Goal: Task Accomplishment & Management: Complete application form

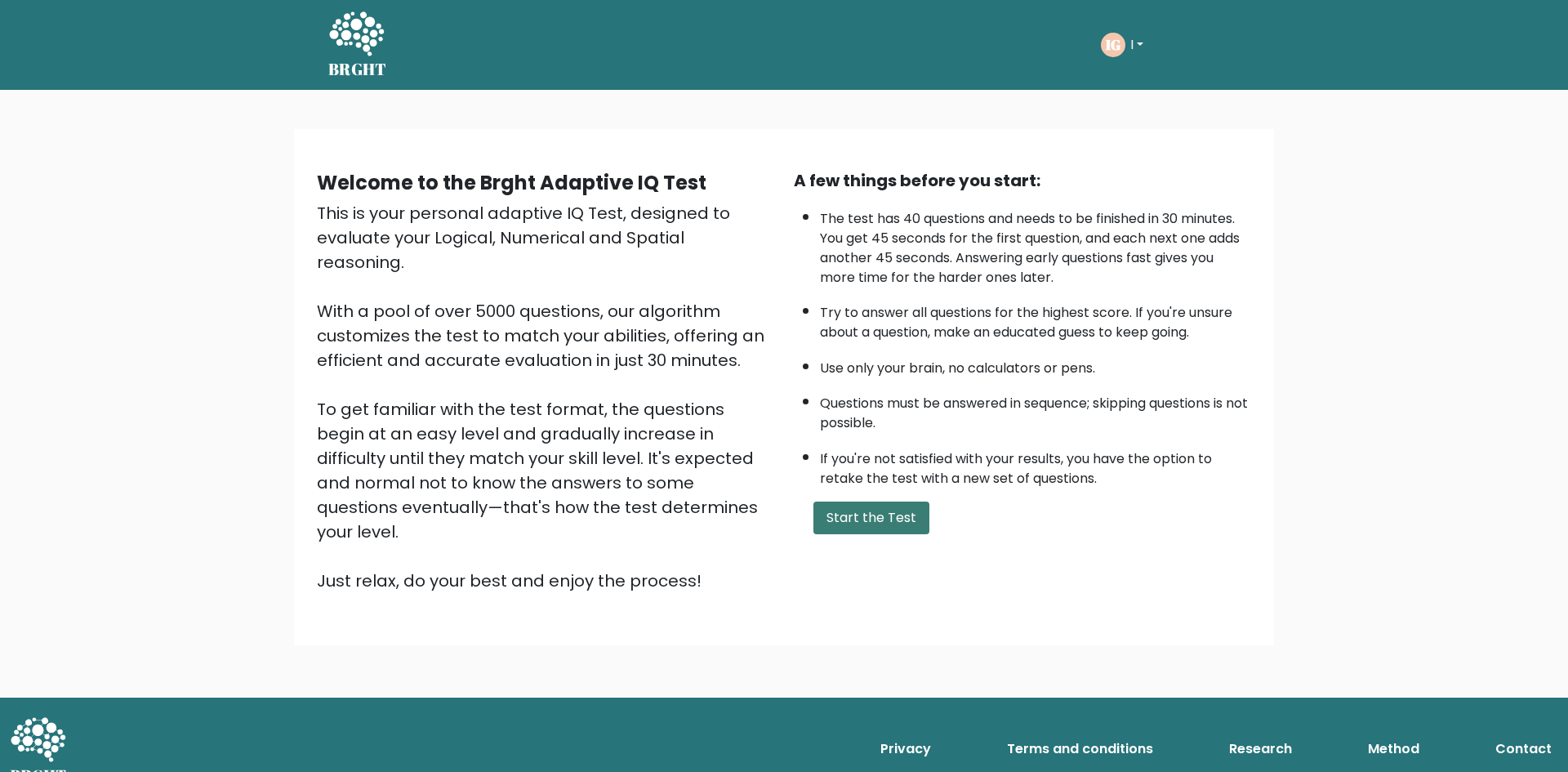
click at [844, 520] on button "Start the Test" at bounding box center [871, 518] width 116 height 33
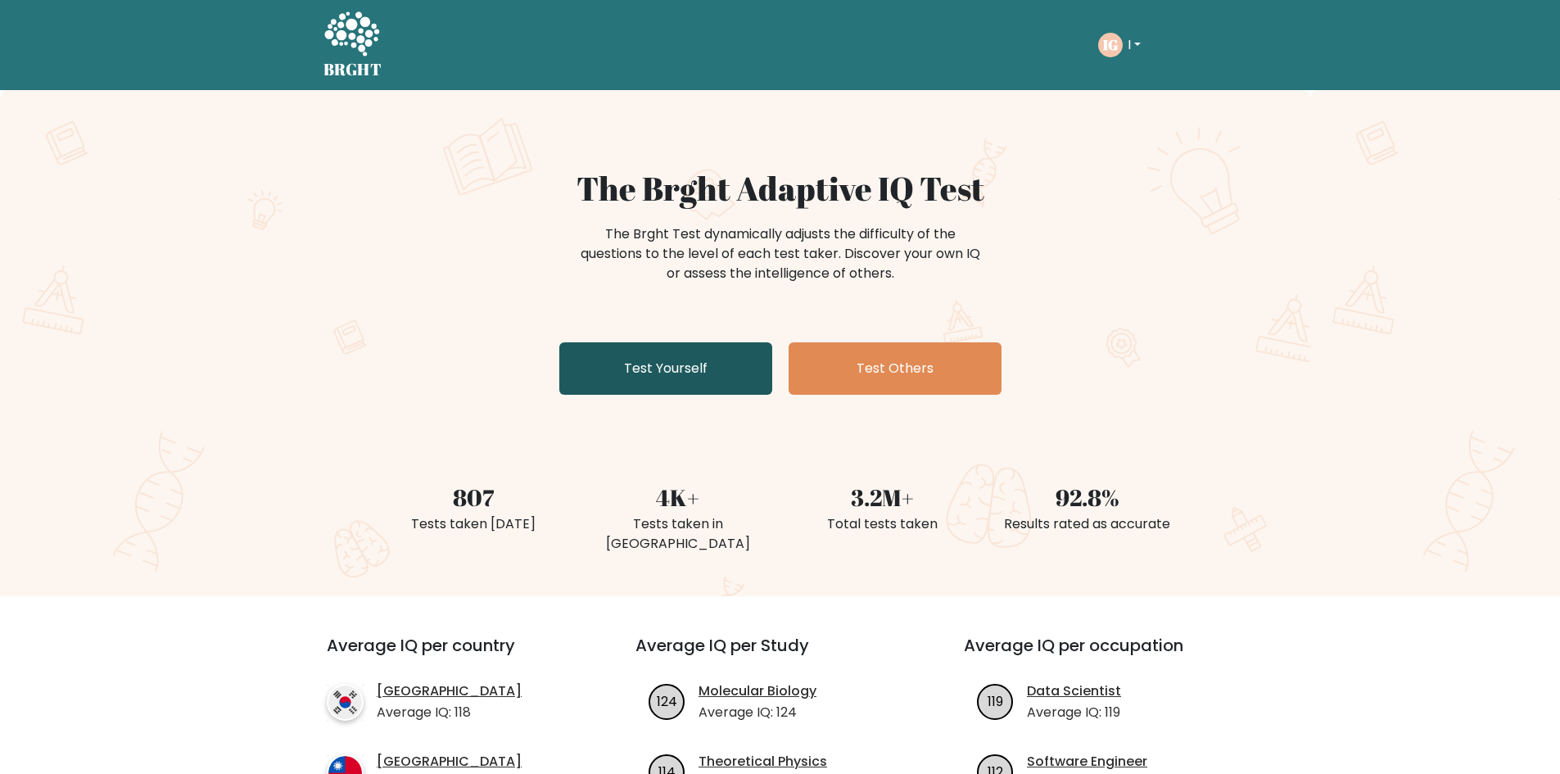
click at [676, 351] on link "Test Yourself" at bounding box center [665, 368] width 213 height 52
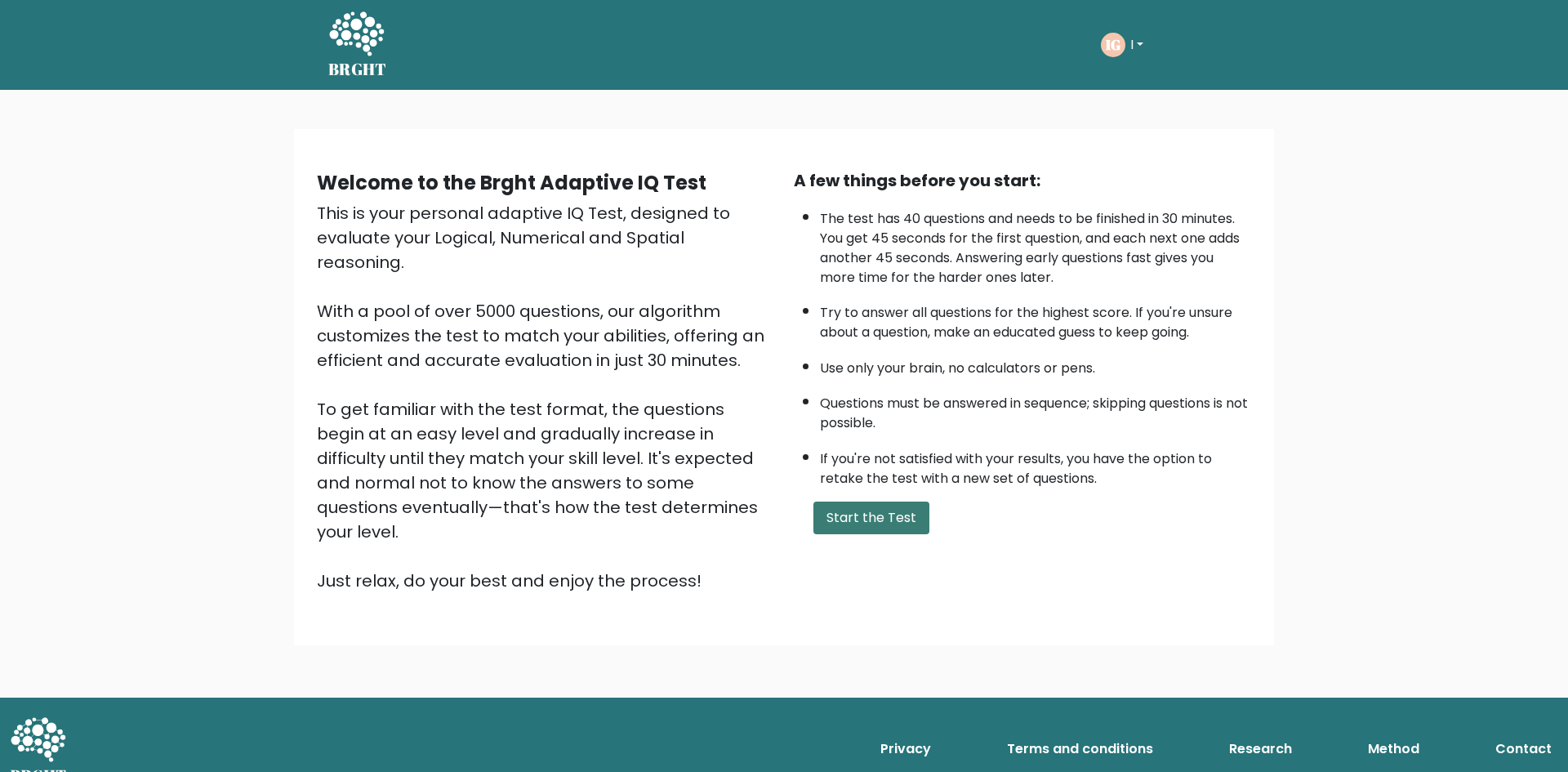
click at [876, 518] on button "Start the Test" at bounding box center [871, 518] width 116 height 33
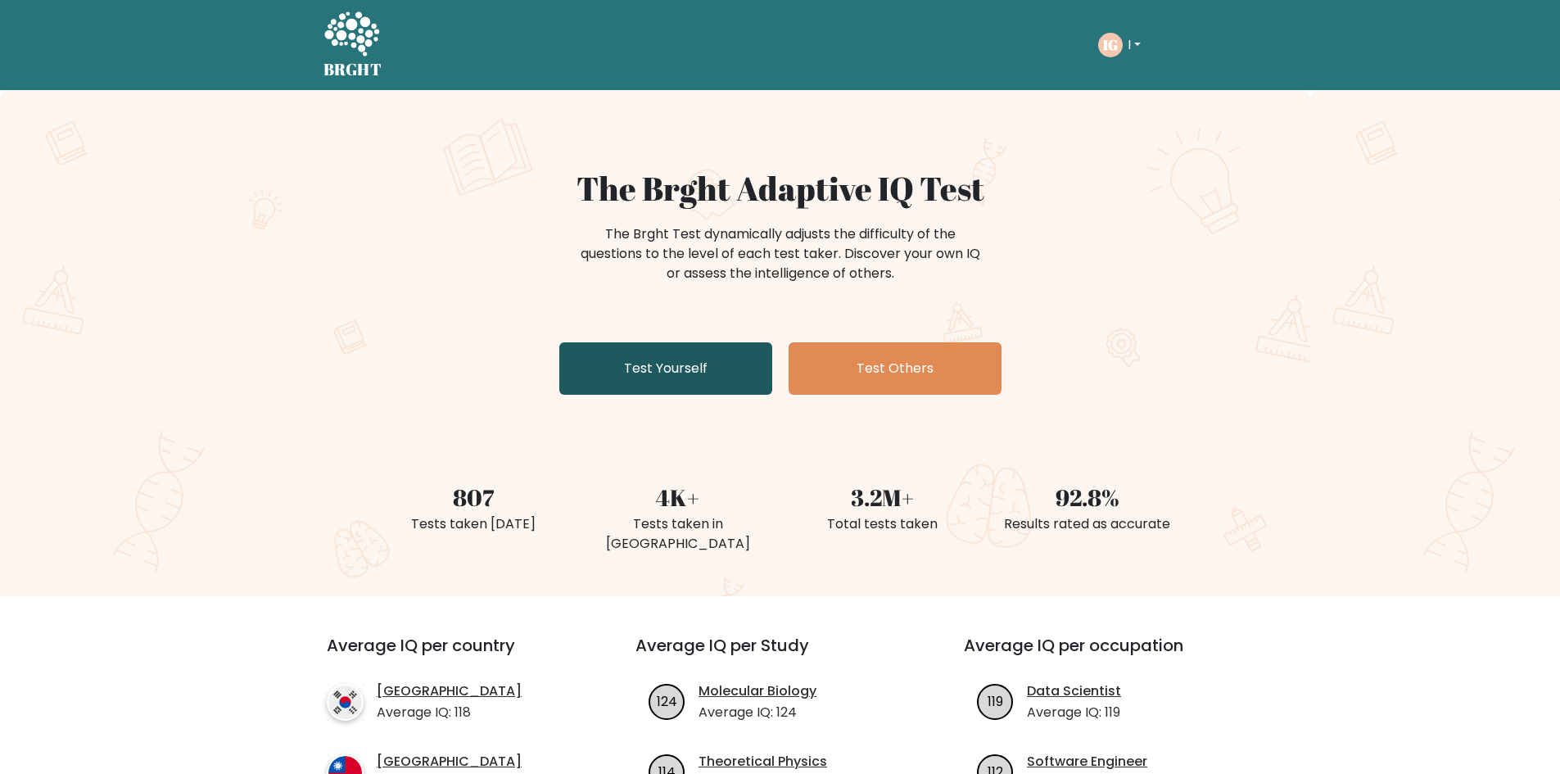
click at [657, 371] on link "Test Yourself" at bounding box center [665, 368] width 213 height 52
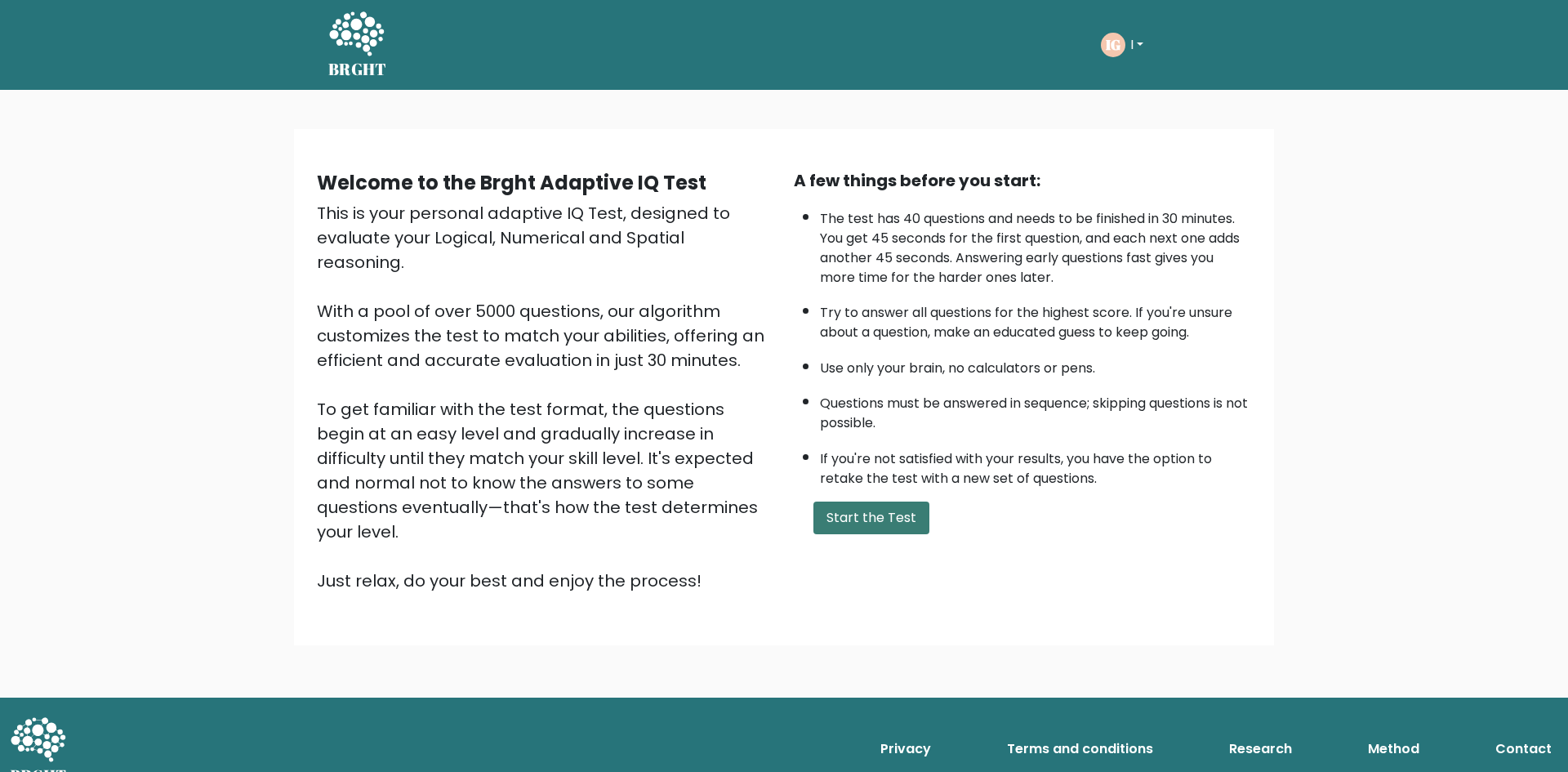
click at [881, 519] on button "Start the Test" at bounding box center [871, 518] width 116 height 33
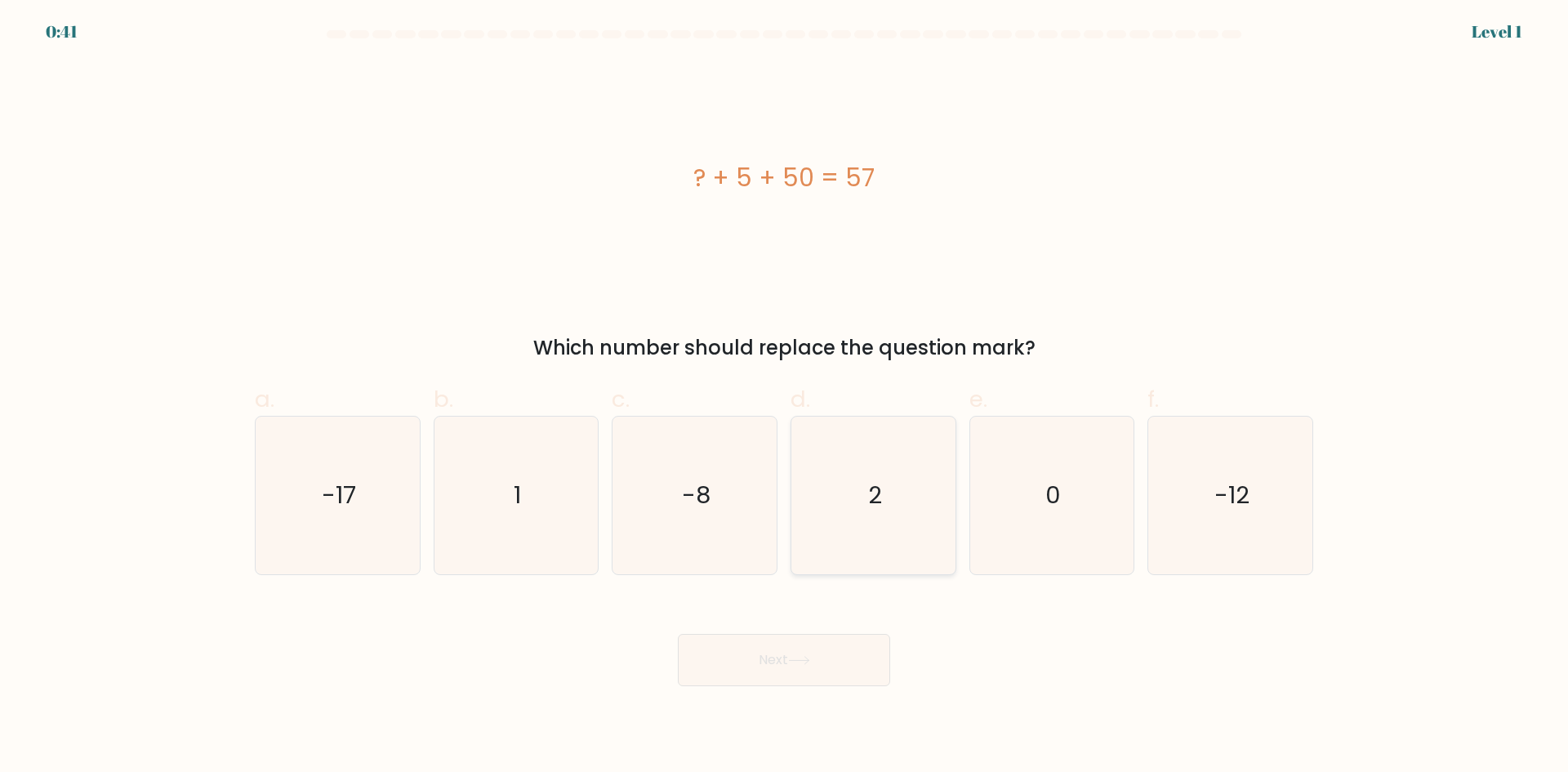
click at [862, 493] on icon "2" at bounding box center [874, 496] width 158 height 158
click at [785, 397] on input "d. 2" at bounding box center [784, 391] width 1 height 11
radio input "true"
click at [835, 630] on div "Next" at bounding box center [784, 640] width 1078 height 92
click at [833, 655] on button "Next" at bounding box center [783, 659] width 212 height 52
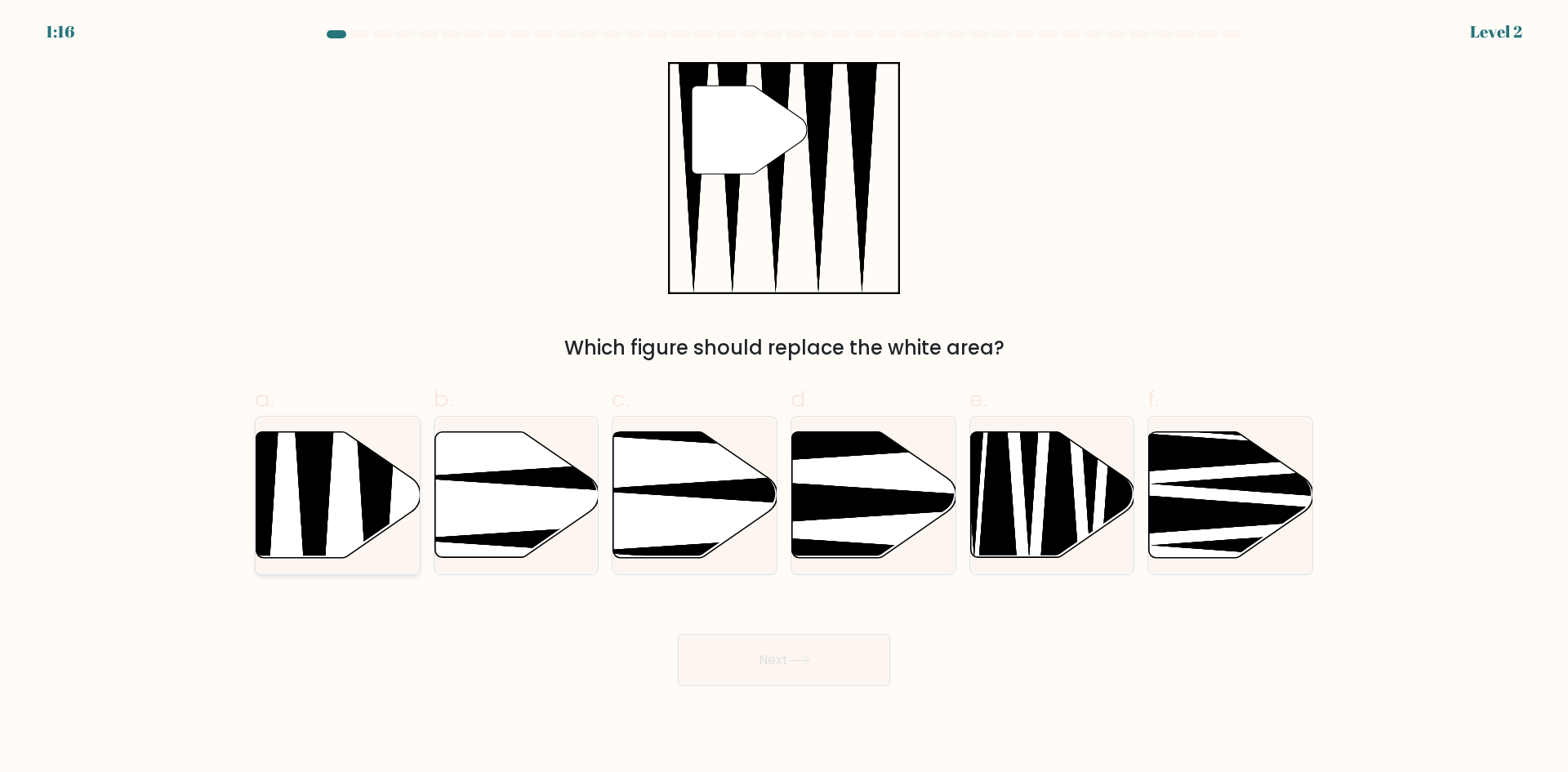
click at [325, 484] on icon at bounding box center [314, 563] width 43 height 326
click at [784, 397] on input "a." at bounding box center [784, 391] width 1 height 11
radio input "true"
click at [729, 651] on button "Next" at bounding box center [783, 659] width 212 height 52
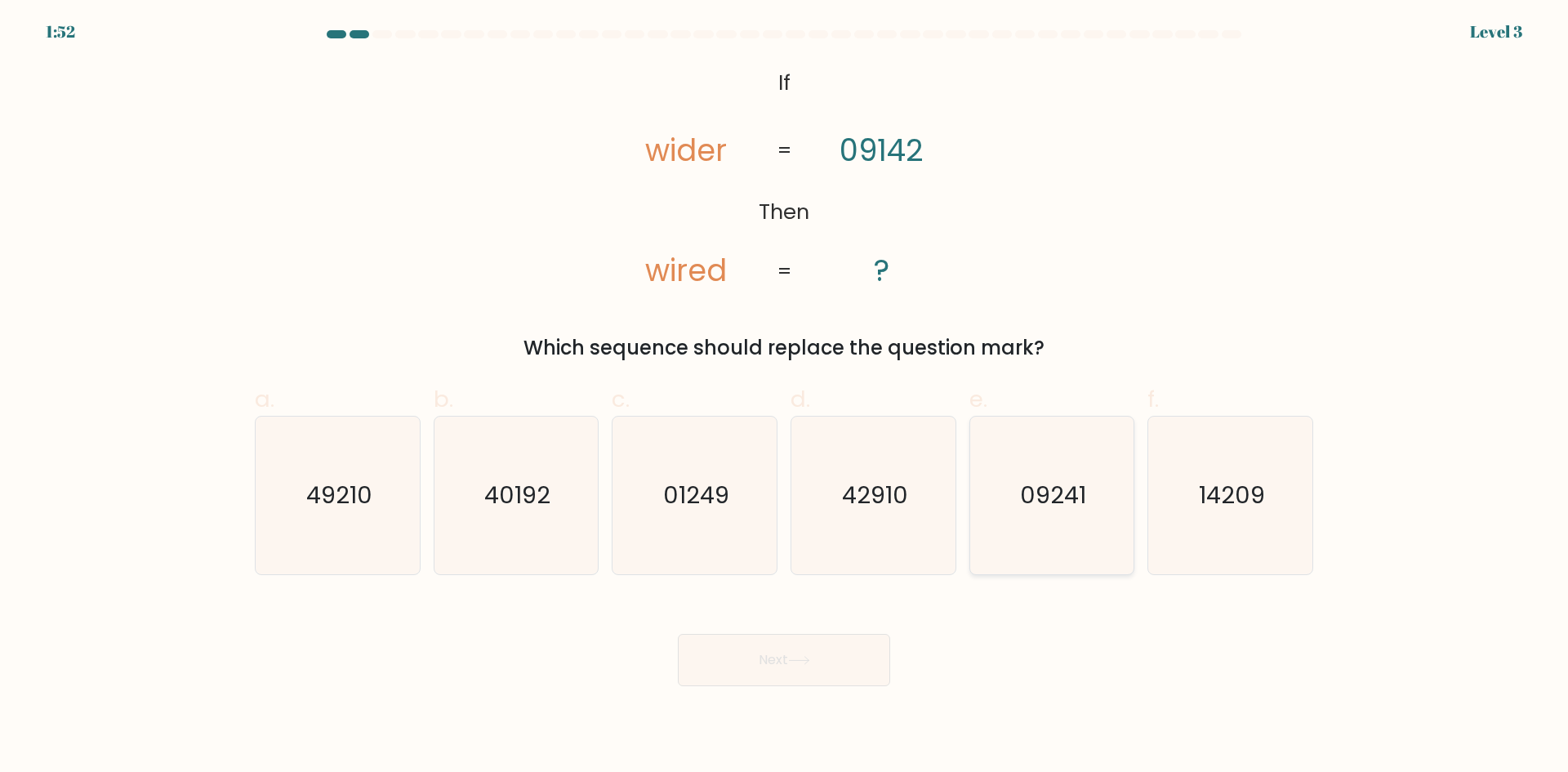
click at [1089, 507] on icon "09241" at bounding box center [1051, 496] width 158 height 158
click at [785, 397] on input "e. 09241" at bounding box center [784, 391] width 1 height 11
radio input "true"
click at [758, 665] on button "Next" at bounding box center [783, 659] width 212 height 52
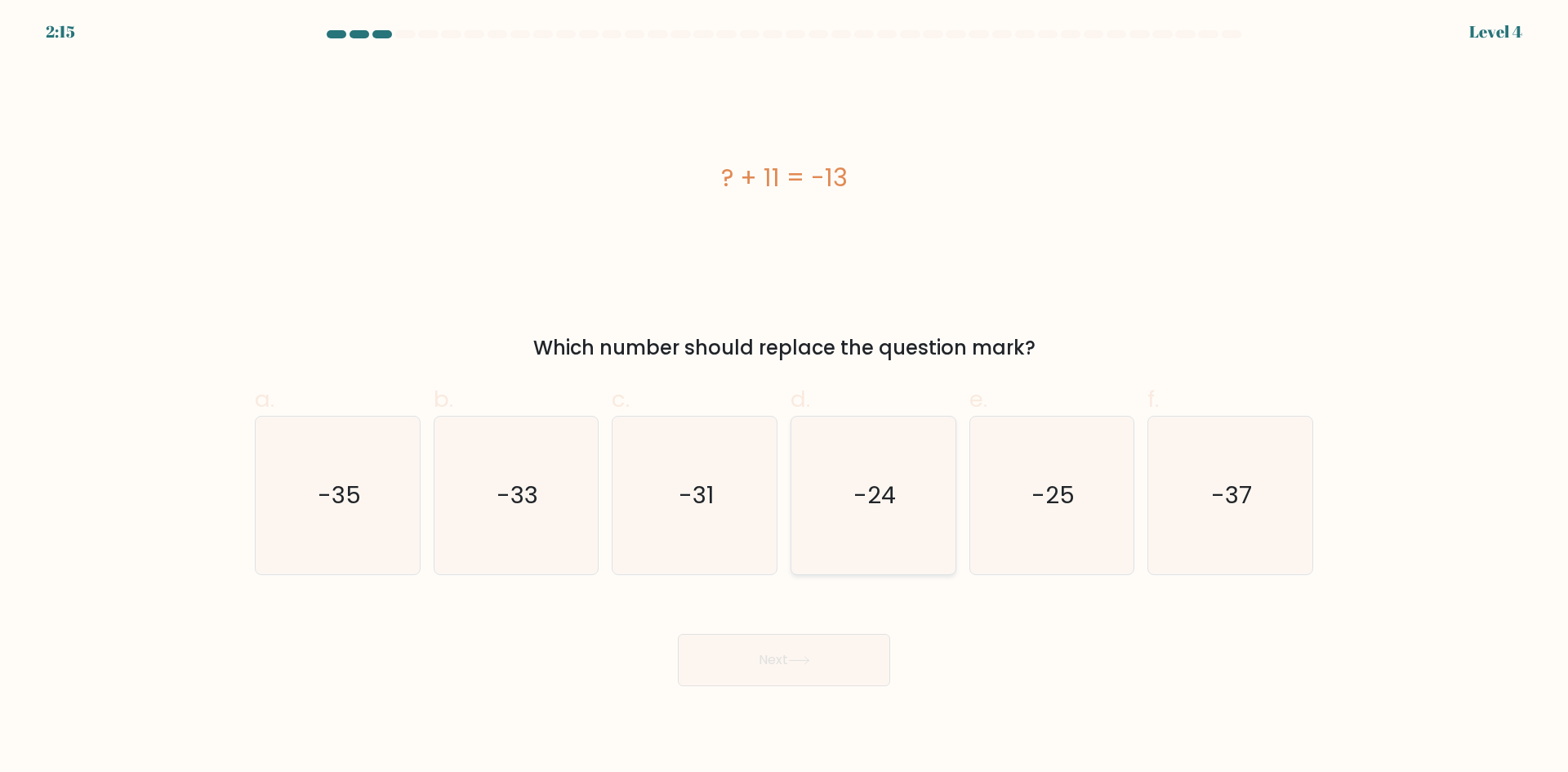
click at [867, 471] on icon "-24" at bounding box center [874, 496] width 158 height 158
click at [785, 397] on input "d. -24" at bounding box center [784, 391] width 1 height 11
radio input "true"
click at [776, 661] on button "Next" at bounding box center [783, 659] width 212 height 52
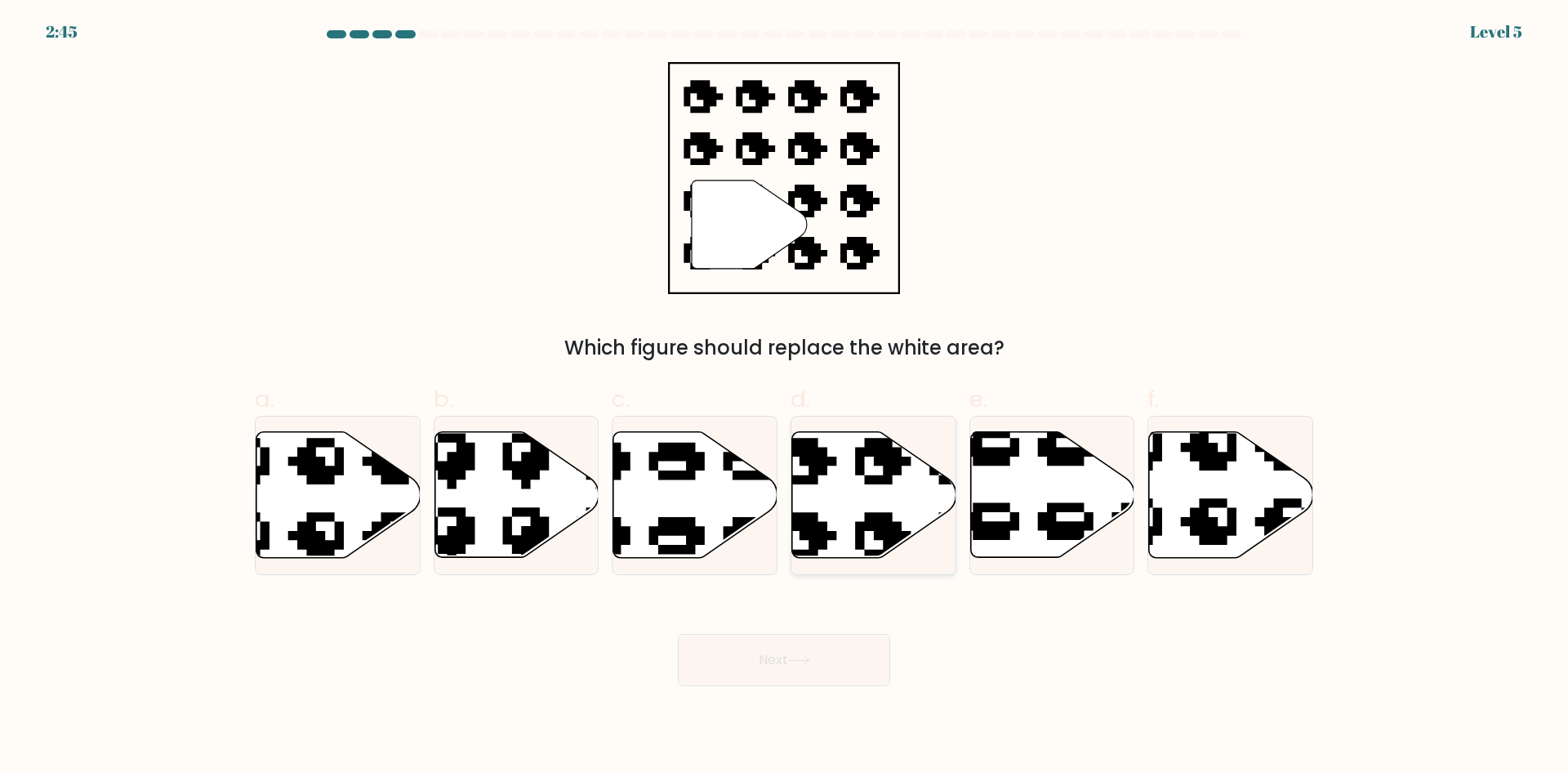
click at [850, 468] on icon at bounding box center [874, 495] width 165 height 126
click at [785, 397] on input "d." at bounding box center [784, 391] width 1 height 11
radio input "true"
click at [822, 665] on button "Next" at bounding box center [783, 659] width 212 height 52
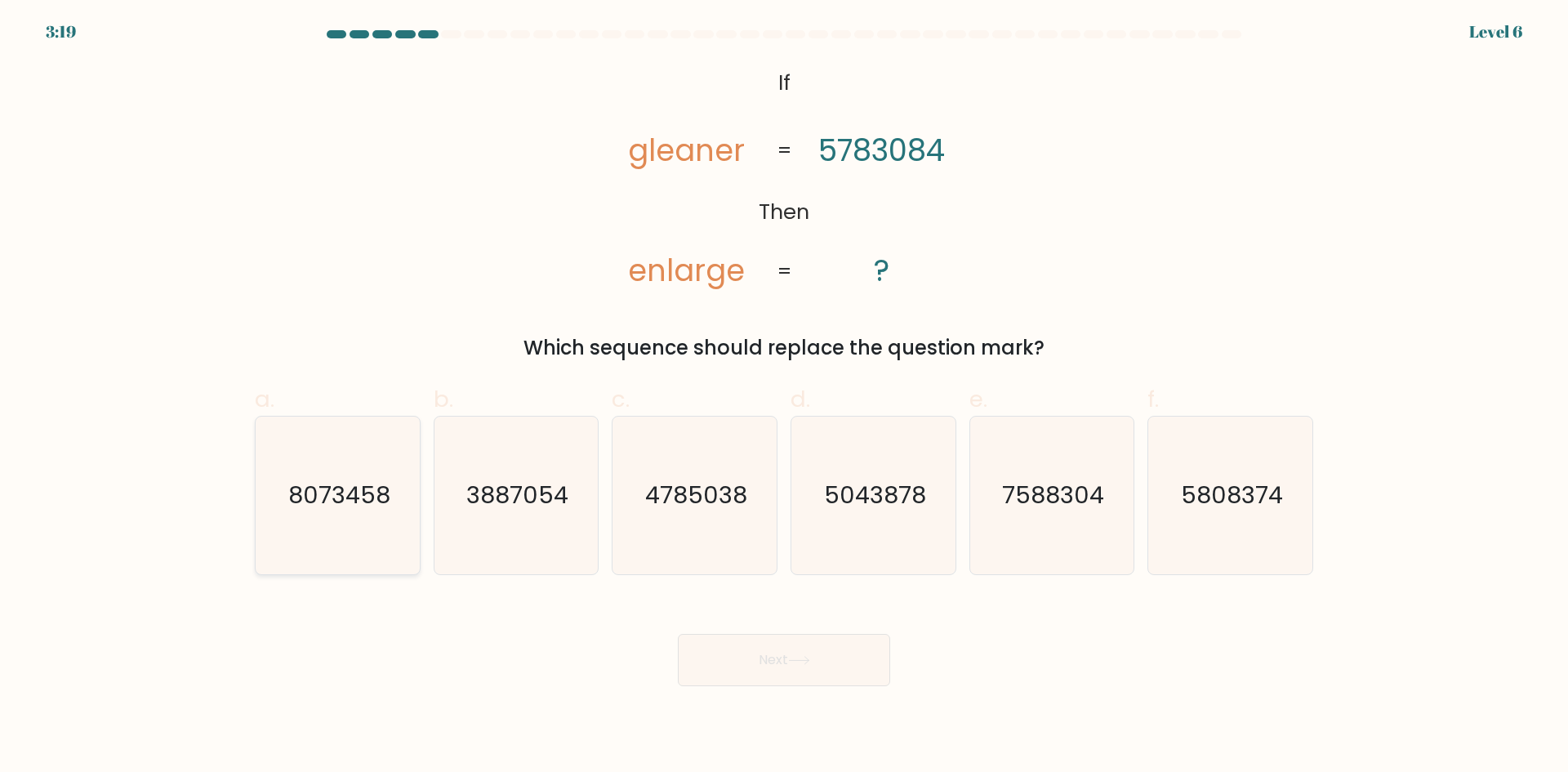
click at [363, 471] on icon "8073458" at bounding box center [338, 496] width 158 height 158
click at [784, 397] on input "a. 8073458" at bounding box center [784, 391] width 1 height 11
radio input "true"
click at [724, 641] on button "Next" at bounding box center [783, 659] width 212 height 52
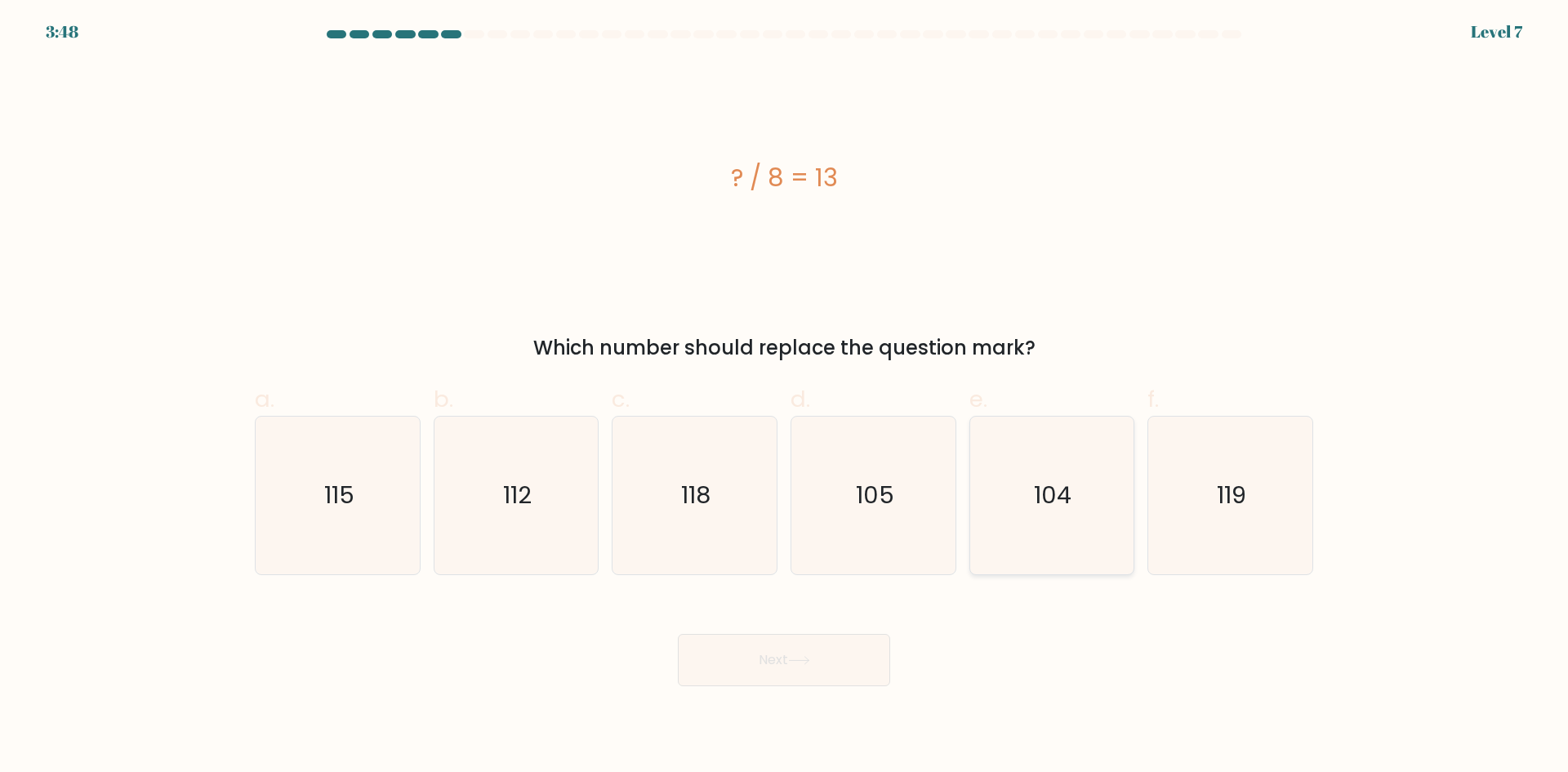
click at [1032, 469] on icon "104" at bounding box center [1051, 496] width 158 height 158
click at [785, 397] on input "e. 104" at bounding box center [784, 391] width 1 height 11
radio input "true"
click at [769, 658] on button "Next" at bounding box center [783, 659] width 212 height 52
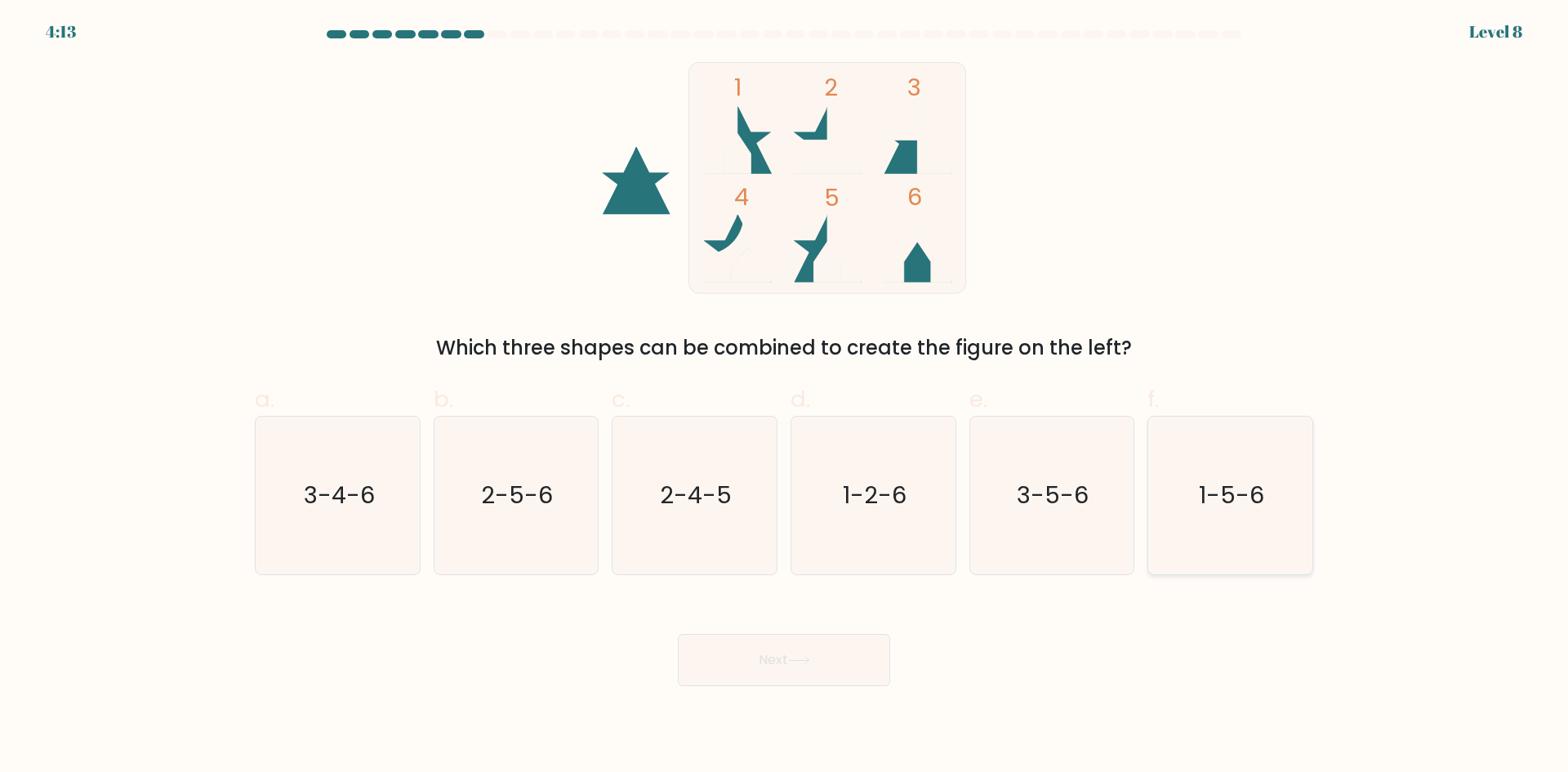
click at [1230, 478] on icon "1-5-6" at bounding box center [1230, 496] width 158 height 158
click at [785, 397] on input "f. 1-5-6" at bounding box center [784, 391] width 1 height 11
radio input "true"
click at [771, 649] on button "Next" at bounding box center [783, 659] width 212 height 52
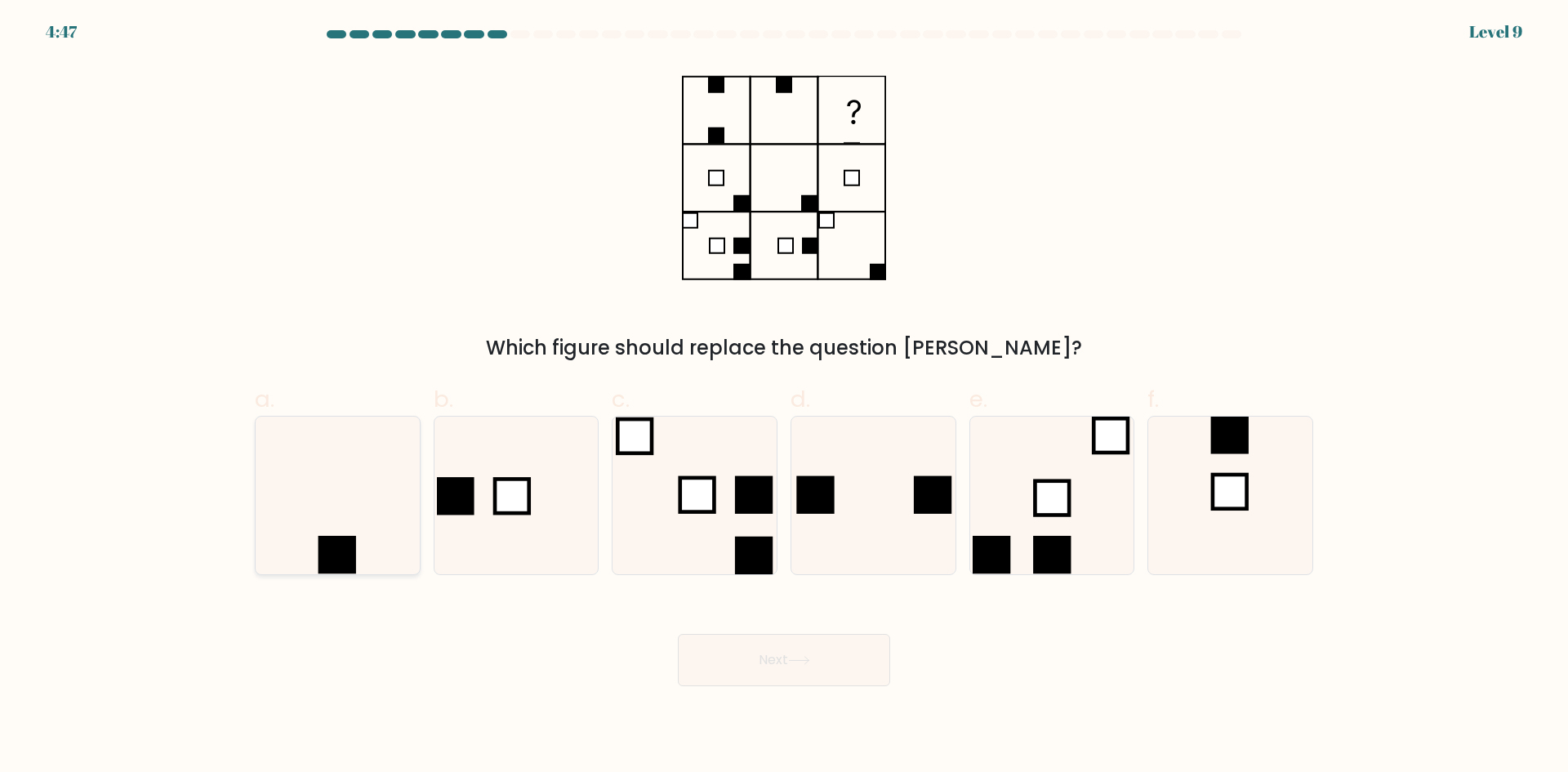
click at [335, 507] on icon at bounding box center [338, 496] width 158 height 158
click at [784, 397] on input "a." at bounding box center [784, 391] width 1 height 11
radio input "true"
click at [796, 646] on button "Next" at bounding box center [783, 659] width 212 height 52
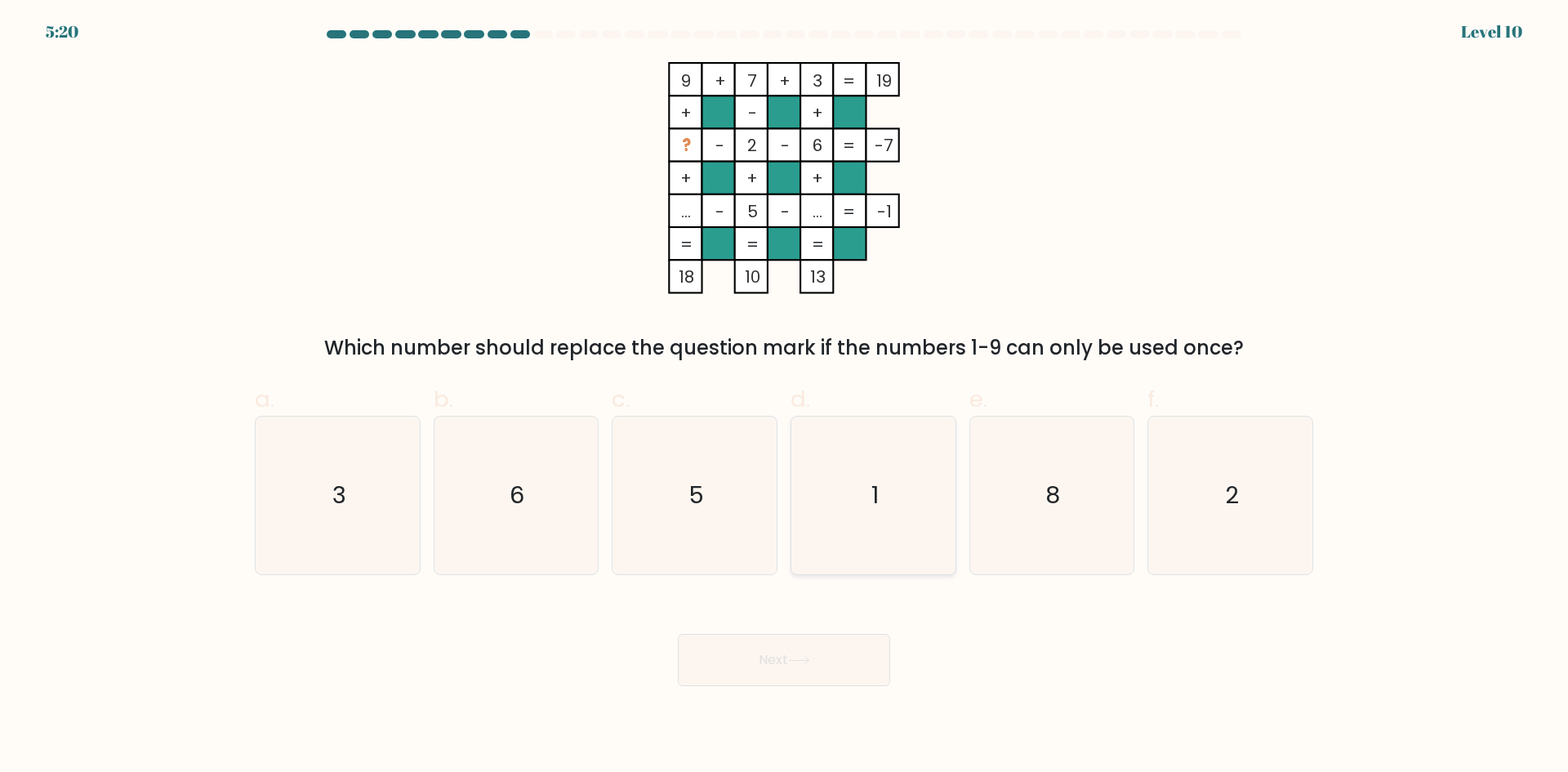
click at [860, 480] on icon "1" at bounding box center [874, 496] width 158 height 158
click at [785, 397] on input "d. 1" at bounding box center [784, 391] width 1 height 11
radio input "true"
click at [807, 654] on button "Next" at bounding box center [783, 659] width 212 height 52
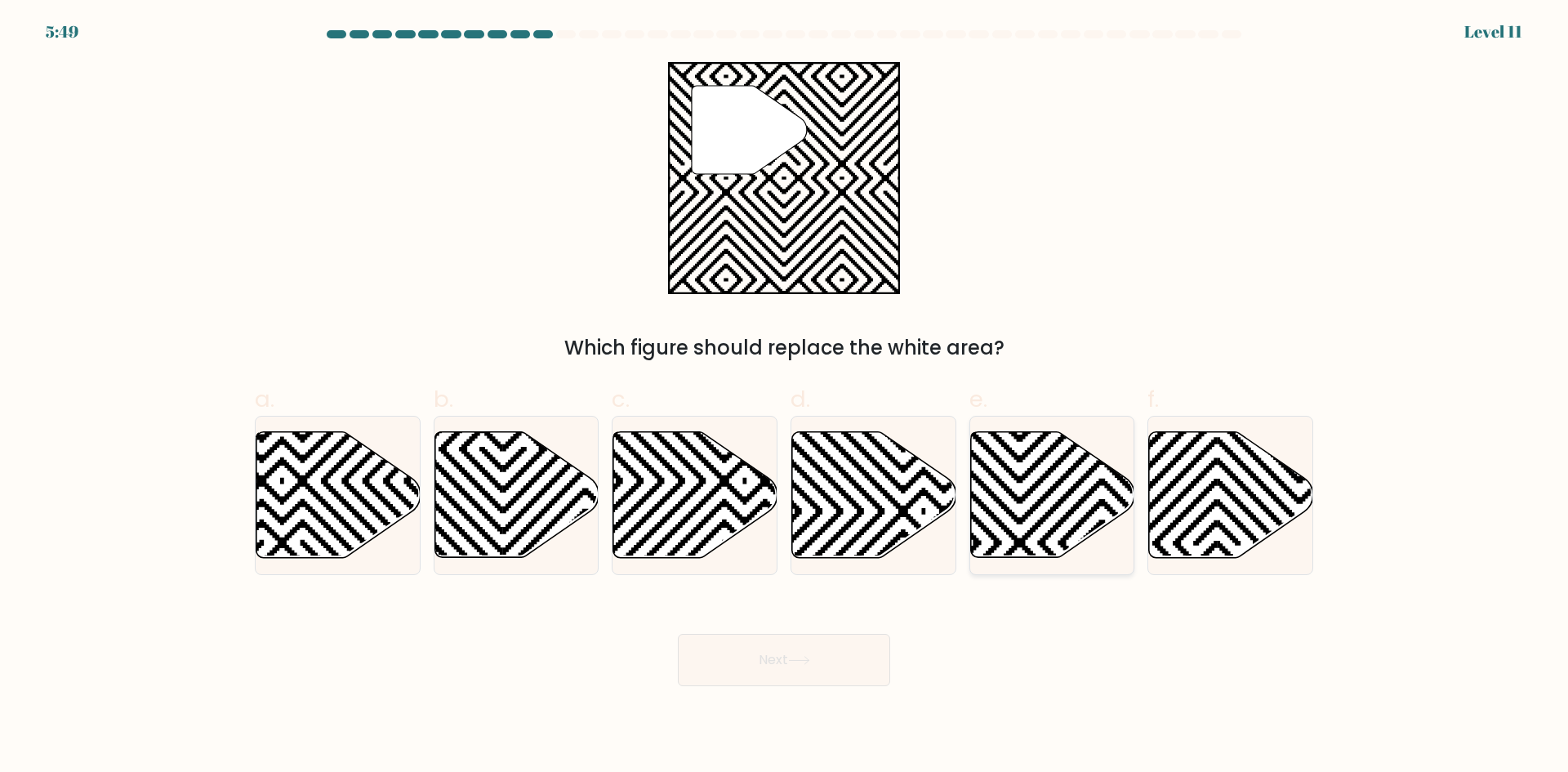
click at [992, 479] on icon at bounding box center [1052, 495] width 165 height 126
click at [785, 397] on input "e." at bounding box center [784, 391] width 1 height 11
radio input "true"
click at [791, 671] on button "Next" at bounding box center [783, 659] width 212 height 52
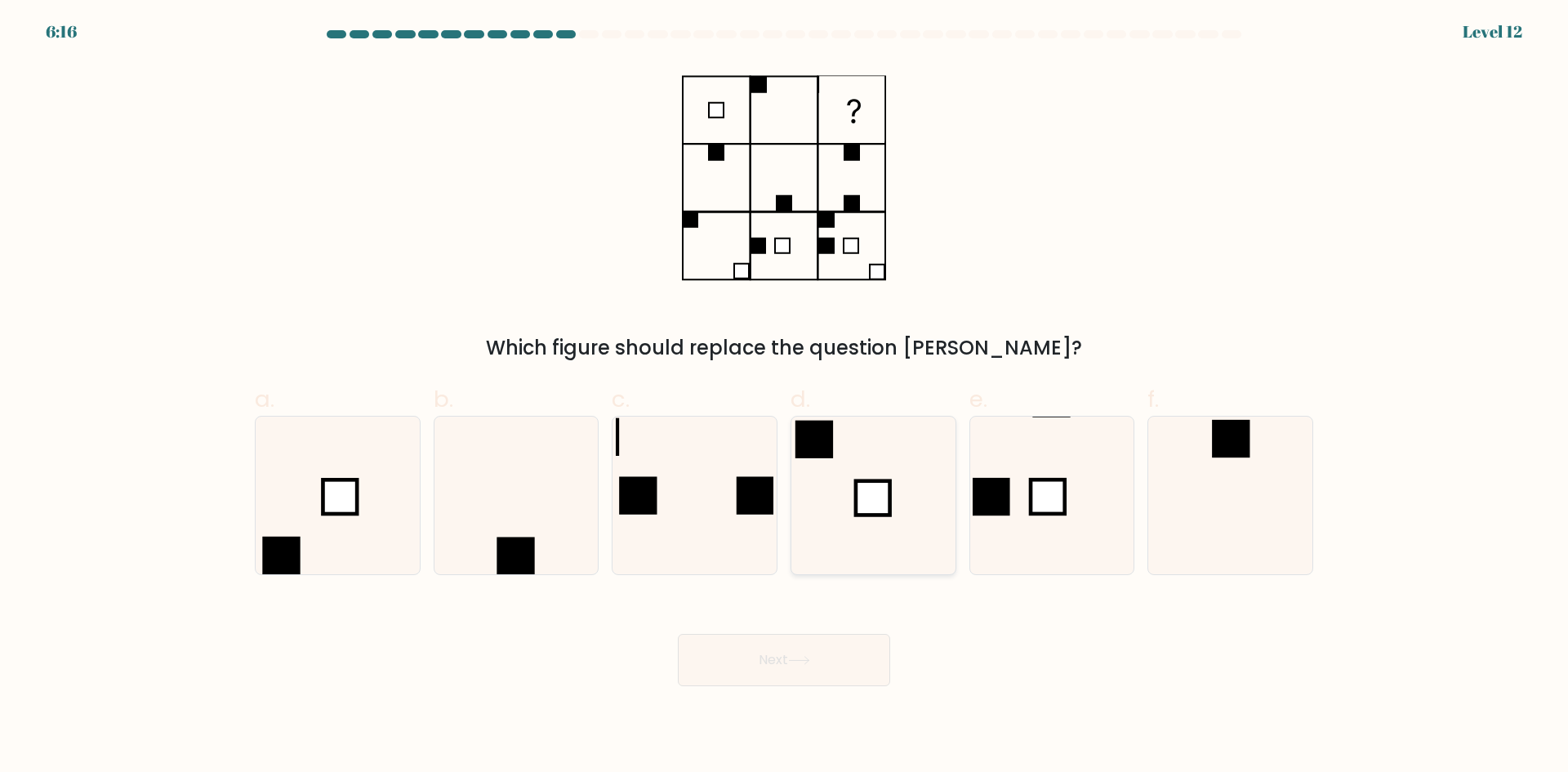
click at [861, 492] on rect at bounding box center [873, 498] width 34 height 34
click at [785, 397] on input "d." at bounding box center [784, 391] width 1 height 11
radio input "true"
click at [793, 660] on icon at bounding box center [799, 659] width 22 height 9
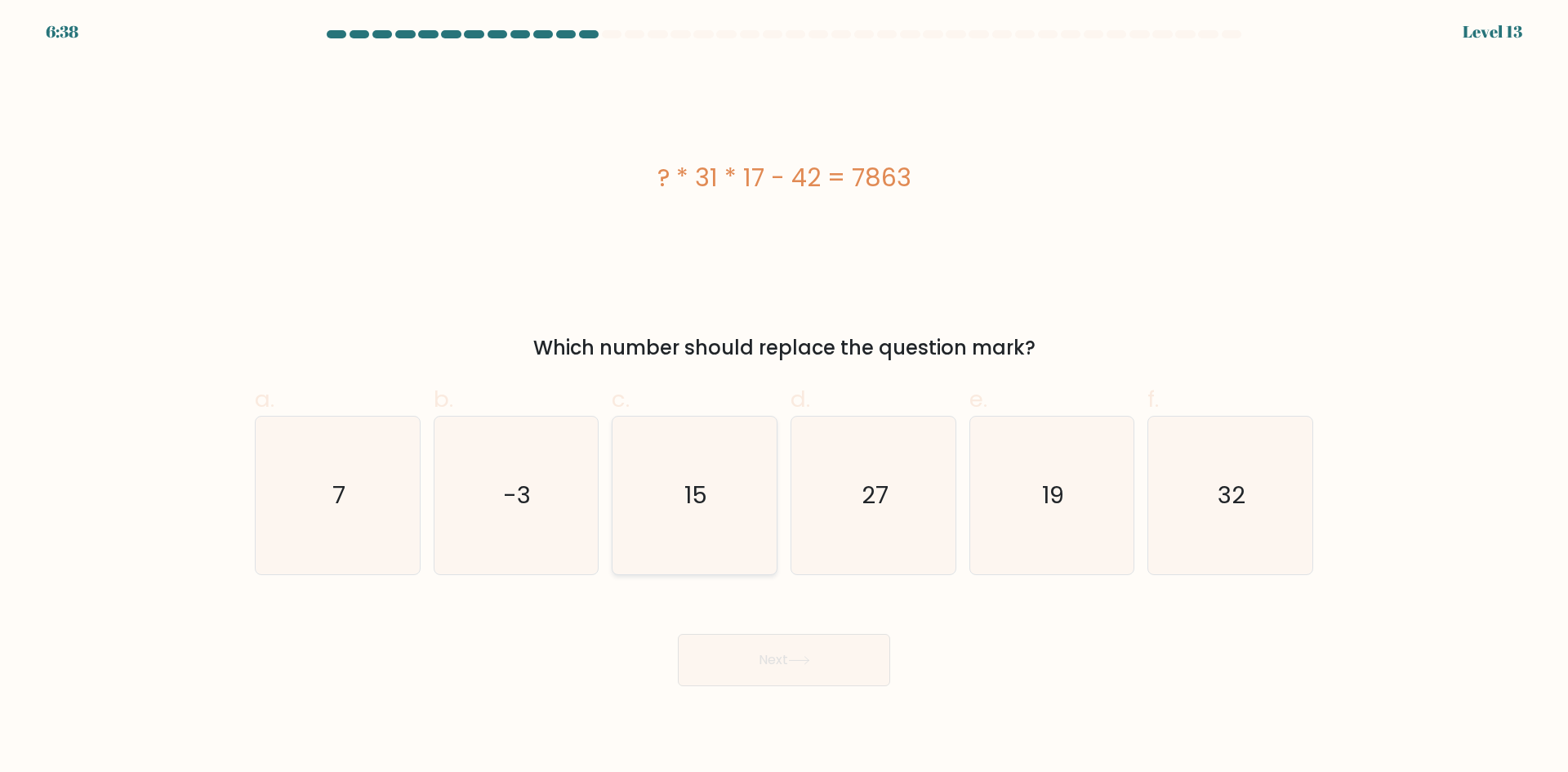
click at [713, 511] on icon "15" at bounding box center [694, 496] width 158 height 158
click at [784, 397] on input "c. 15" at bounding box center [784, 391] width 1 height 11
radio input "true"
click at [773, 663] on button "Next" at bounding box center [783, 659] width 212 height 52
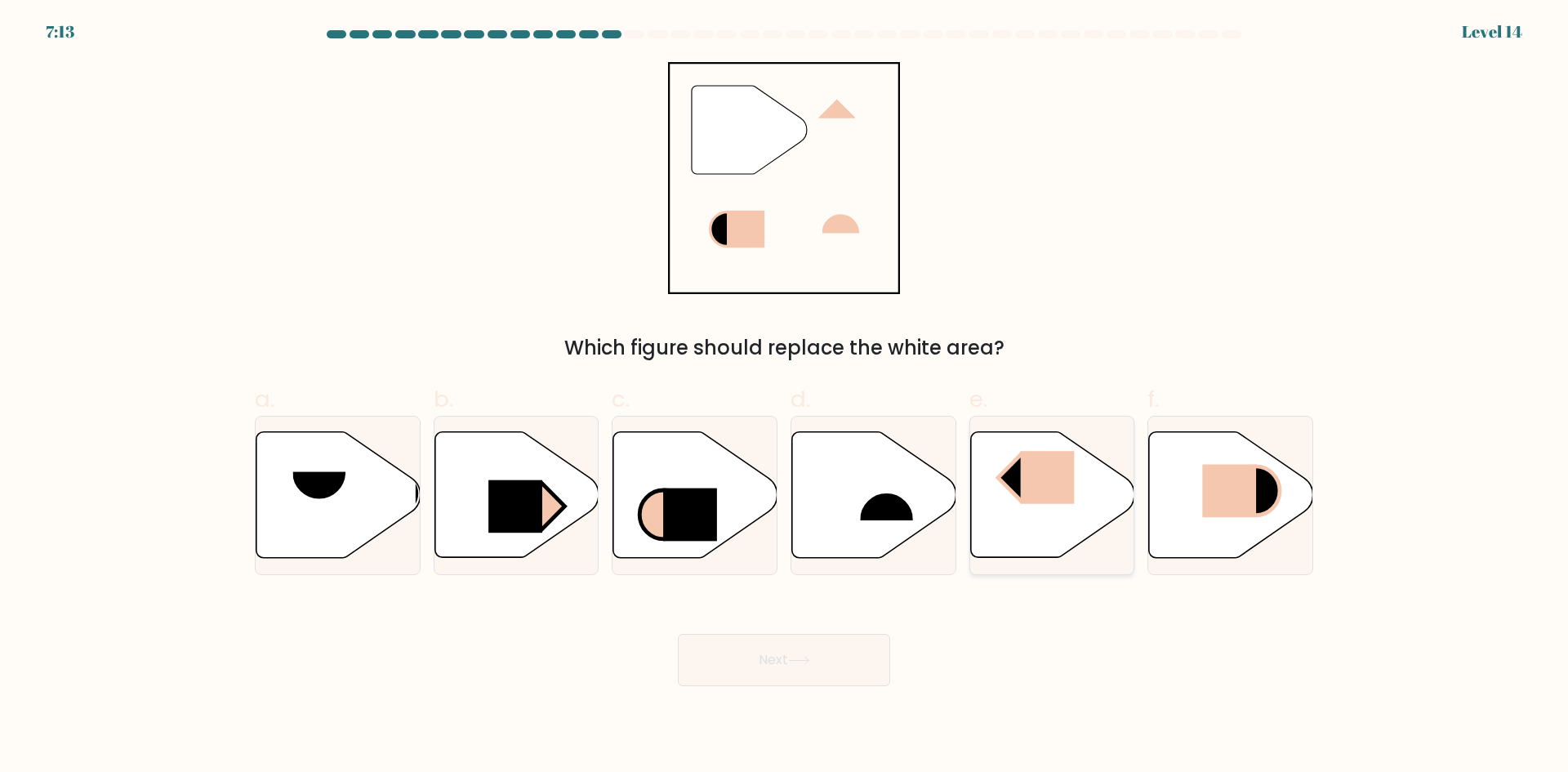
click at [1063, 481] on rect at bounding box center [1046, 477] width 54 height 53
click at [785, 397] on input "e." at bounding box center [784, 391] width 1 height 11
radio input "true"
click at [834, 664] on button "Next" at bounding box center [783, 659] width 212 height 52
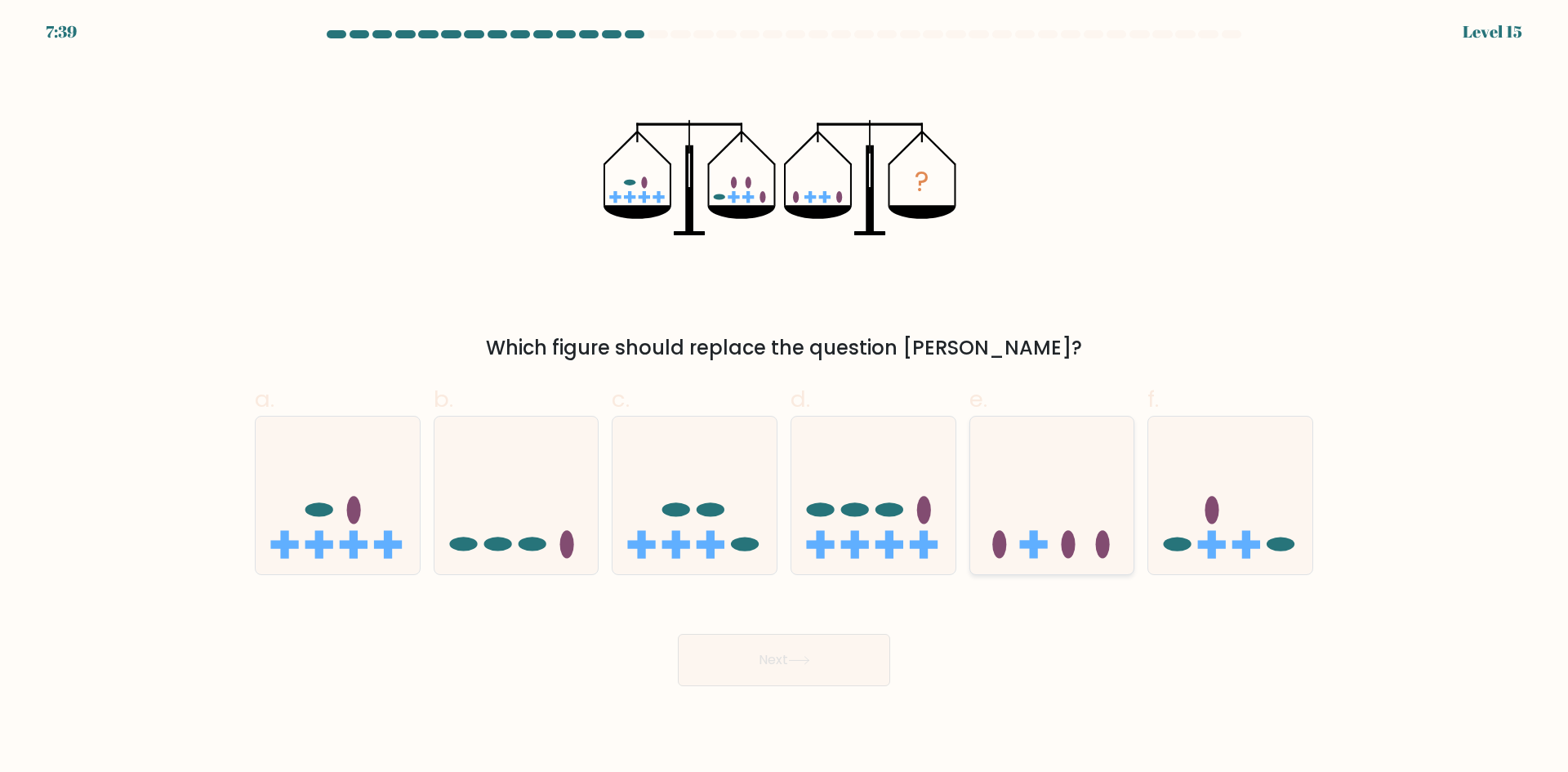
click at [1091, 543] on icon at bounding box center [1052, 495] width 165 height 136
click at [785, 397] on input "e." at bounding box center [784, 391] width 1 height 11
radio input "true"
click at [831, 657] on button "Next" at bounding box center [783, 659] width 212 height 52
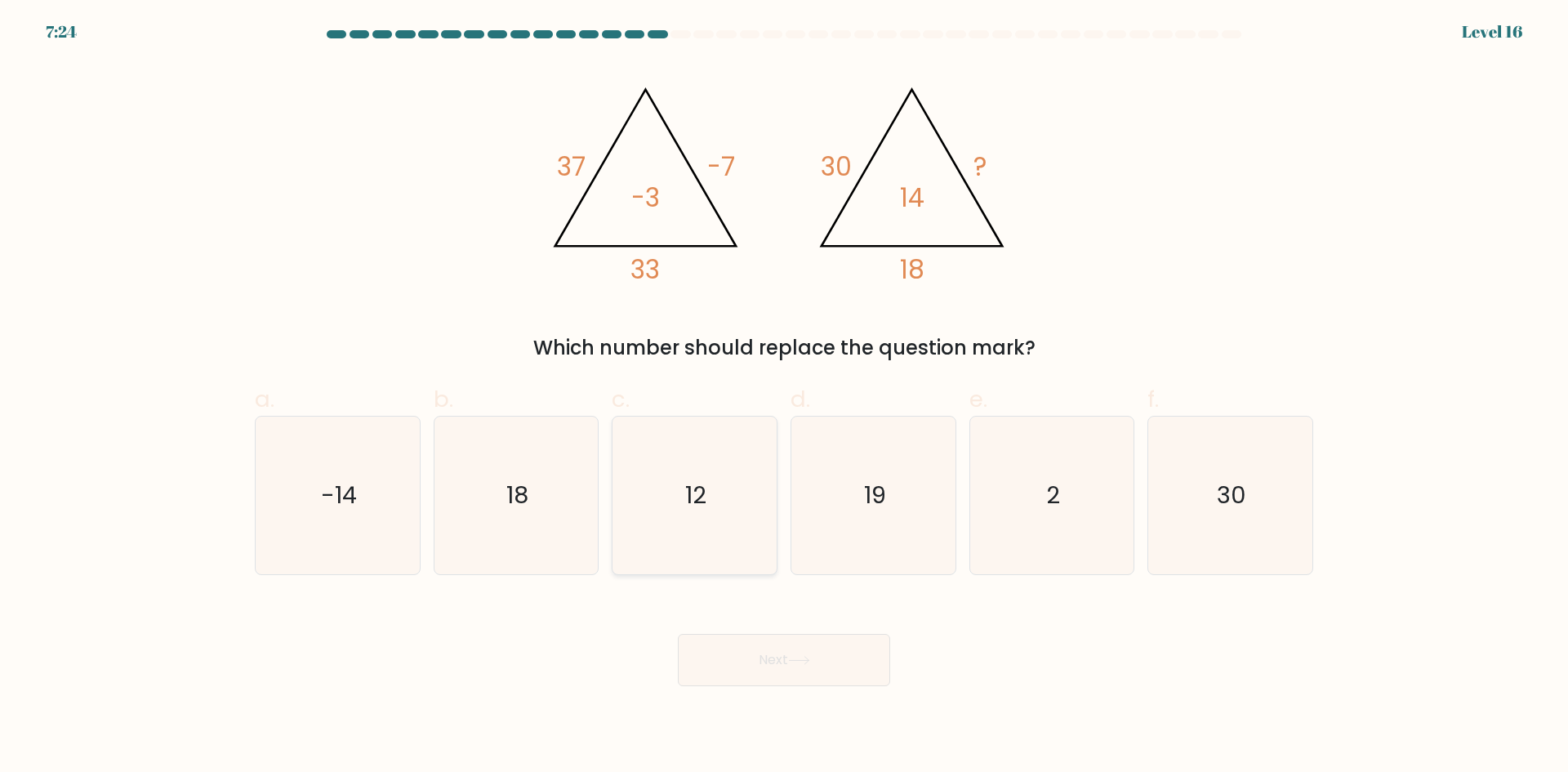
click at [705, 495] on text "12" at bounding box center [696, 495] width 21 height 33
click at [784, 397] on input "c. 12" at bounding box center [784, 391] width 1 height 11
radio input "true"
click at [815, 657] on button "Next" at bounding box center [783, 659] width 212 height 52
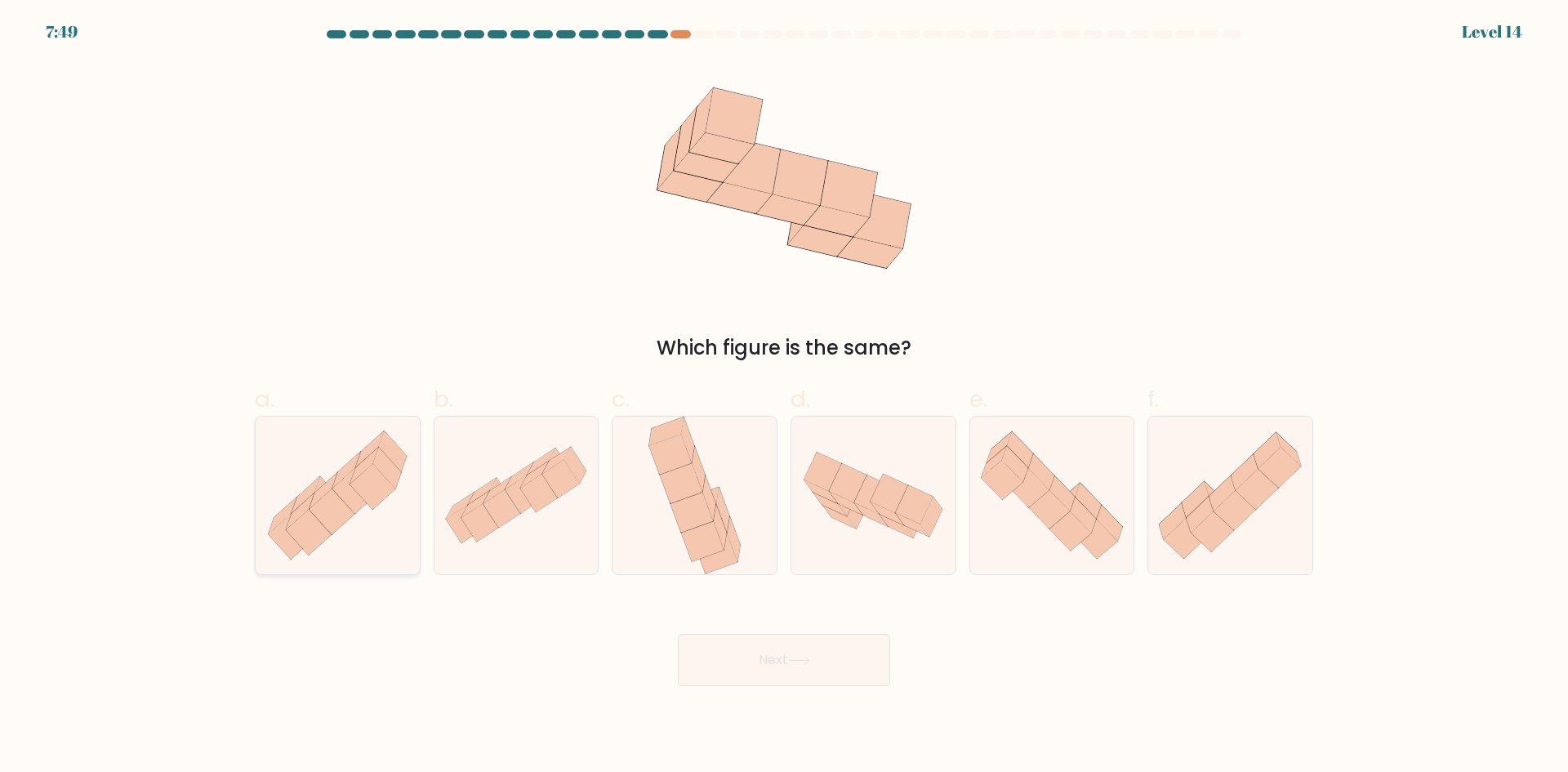
click at [341, 480] on icon at bounding box center [355, 491] width 46 height 46
click at [784, 397] on input "a." at bounding box center [784, 391] width 1 height 11
radio input "true"
click at [784, 658] on button "Next" at bounding box center [783, 659] width 212 height 52
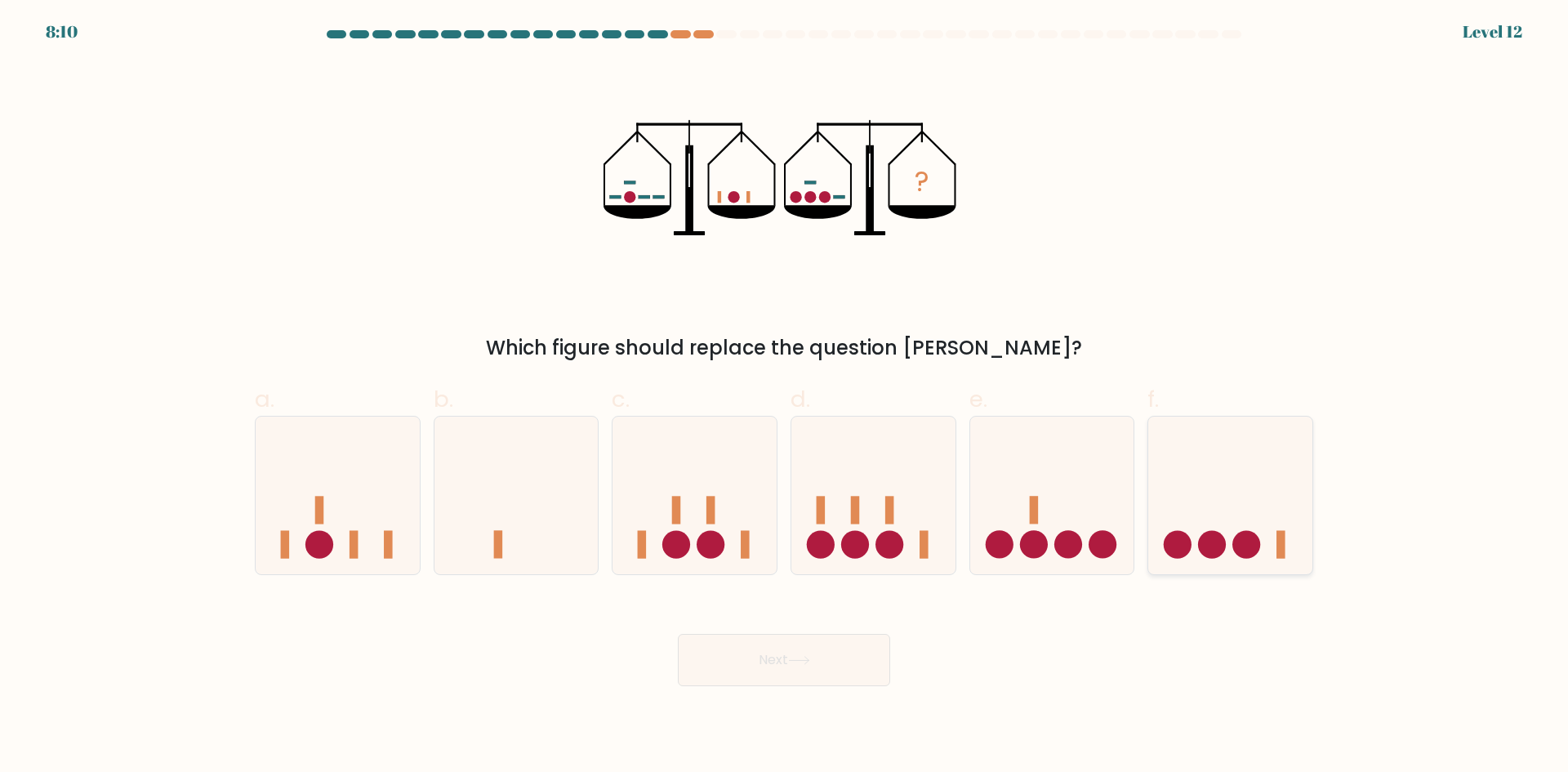
click at [1166, 529] on icon at bounding box center [1230, 495] width 165 height 136
click at [785, 397] on input "f." at bounding box center [784, 391] width 1 height 11
radio input "true"
click at [821, 659] on button "Next" at bounding box center [783, 659] width 212 height 52
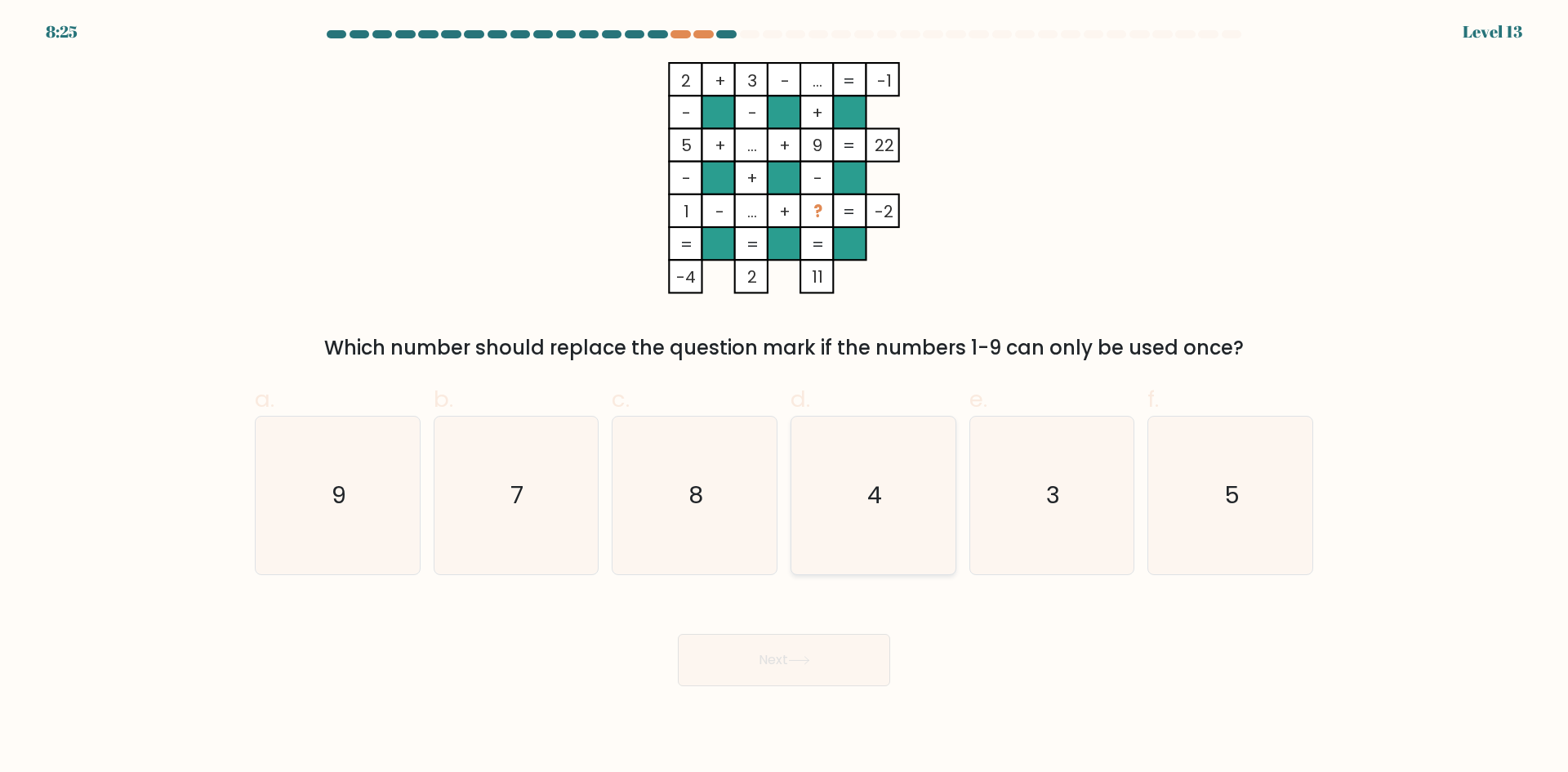
click at [868, 498] on text "4" at bounding box center [874, 495] width 15 height 33
click at [785, 397] on input "d. 4" at bounding box center [784, 391] width 1 height 11
radio input "true"
click at [809, 661] on icon at bounding box center [799, 659] width 22 height 9
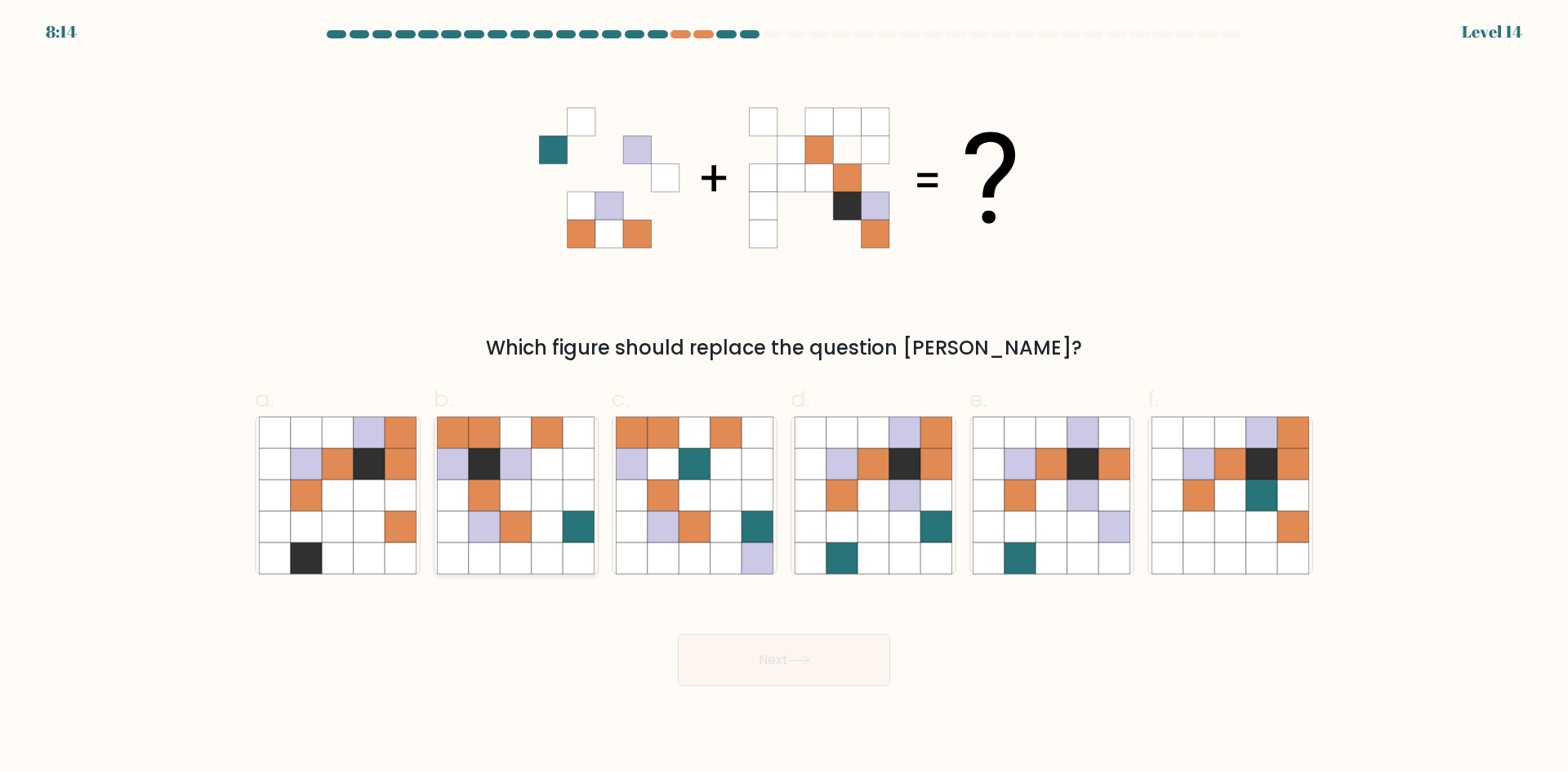
click at [529, 493] on icon at bounding box center [516, 495] width 31 height 31
click at [784, 397] on input "b." at bounding box center [784, 391] width 1 height 11
radio input "true"
click at [817, 646] on button "Next" at bounding box center [783, 659] width 212 height 52
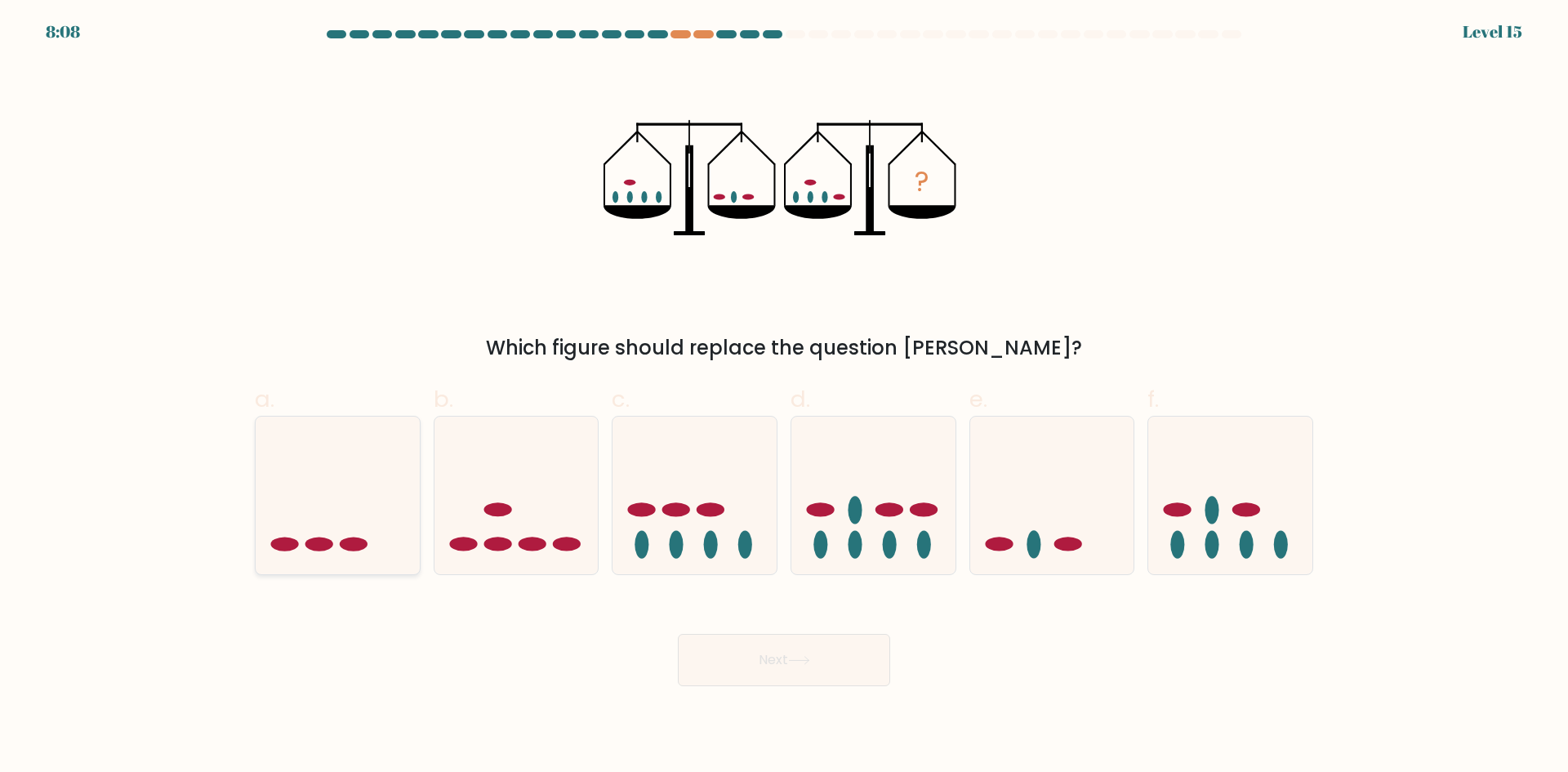
click at [355, 478] on icon at bounding box center [337, 495] width 165 height 136
click at [784, 397] on input "a." at bounding box center [784, 391] width 1 height 11
radio input "true"
click at [742, 646] on button "Next" at bounding box center [783, 659] width 212 height 52
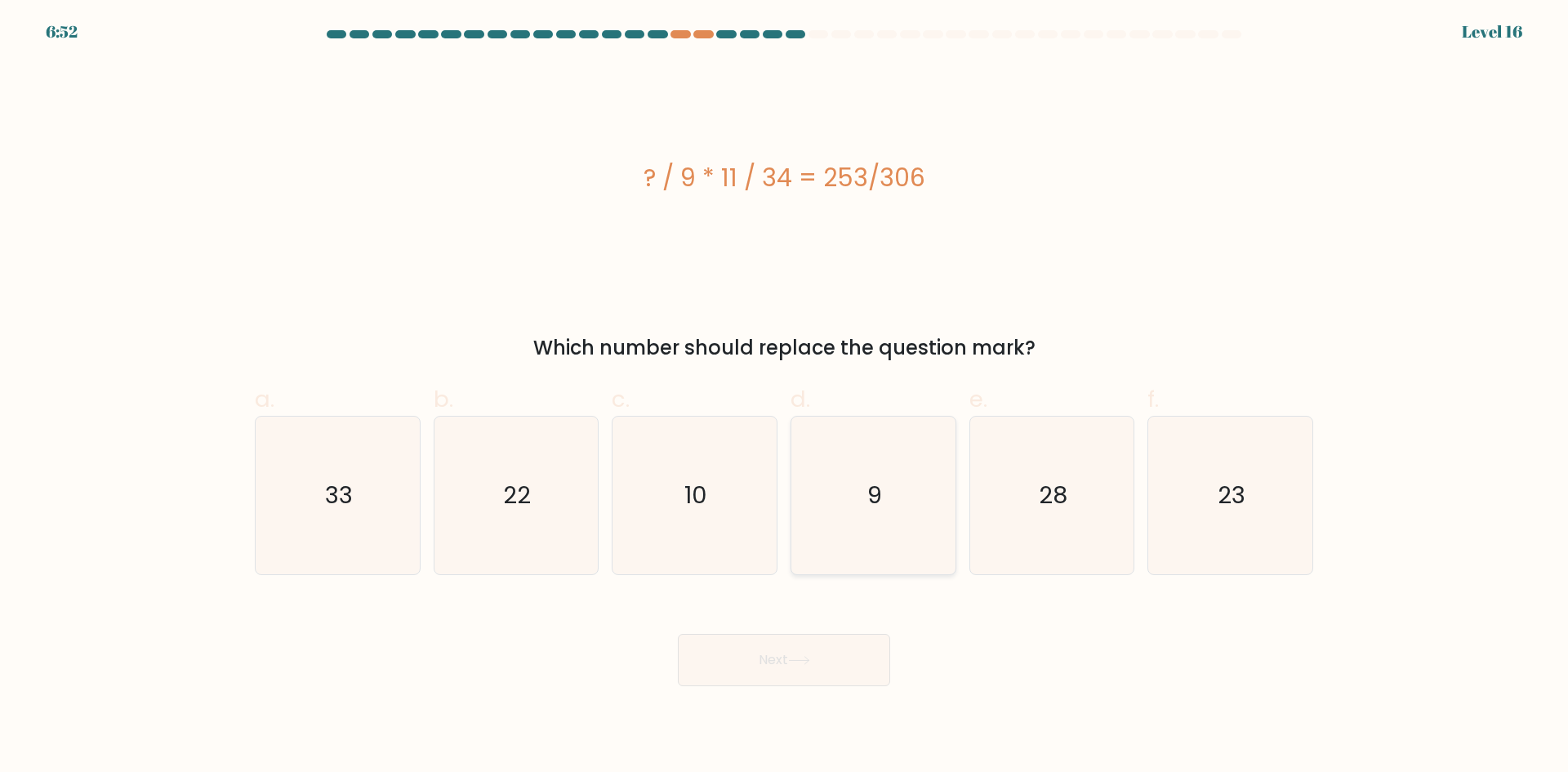
click at [831, 520] on icon "9" at bounding box center [874, 496] width 158 height 158
click at [785, 397] on input "d. 9" at bounding box center [784, 391] width 1 height 11
radio input "true"
click at [831, 648] on button "Next" at bounding box center [783, 659] width 212 height 52
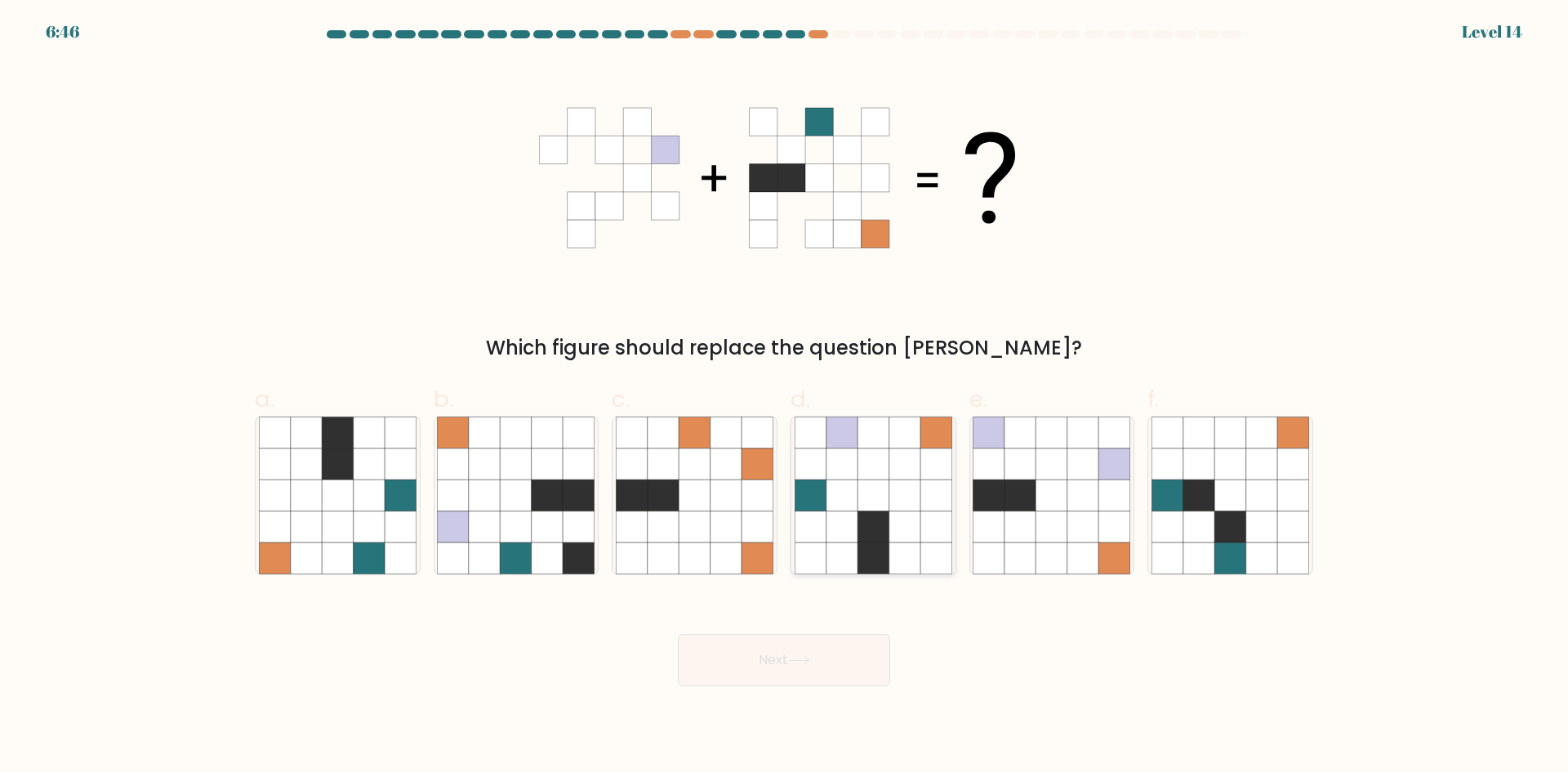
click at [864, 532] on icon at bounding box center [873, 526] width 31 height 31
click at [785, 397] on input "d." at bounding box center [784, 391] width 1 height 11
radio input "true"
click at [804, 647] on button "Next" at bounding box center [783, 659] width 212 height 52
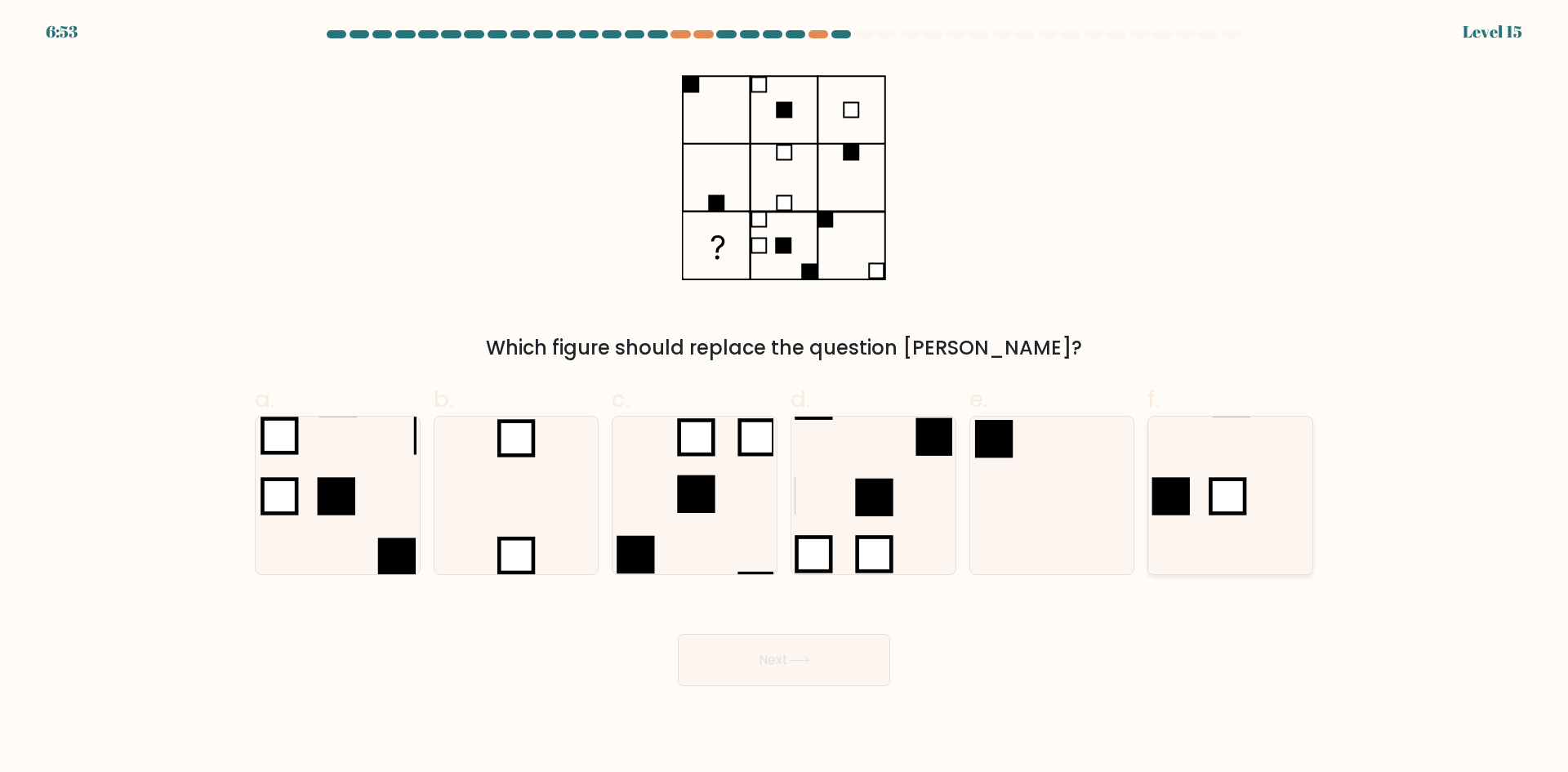
click at [1265, 496] on icon at bounding box center [1230, 496] width 158 height 158
click at [785, 397] on input "f." at bounding box center [784, 391] width 1 height 11
radio input "true"
click at [811, 650] on button "Next" at bounding box center [783, 659] width 212 height 52
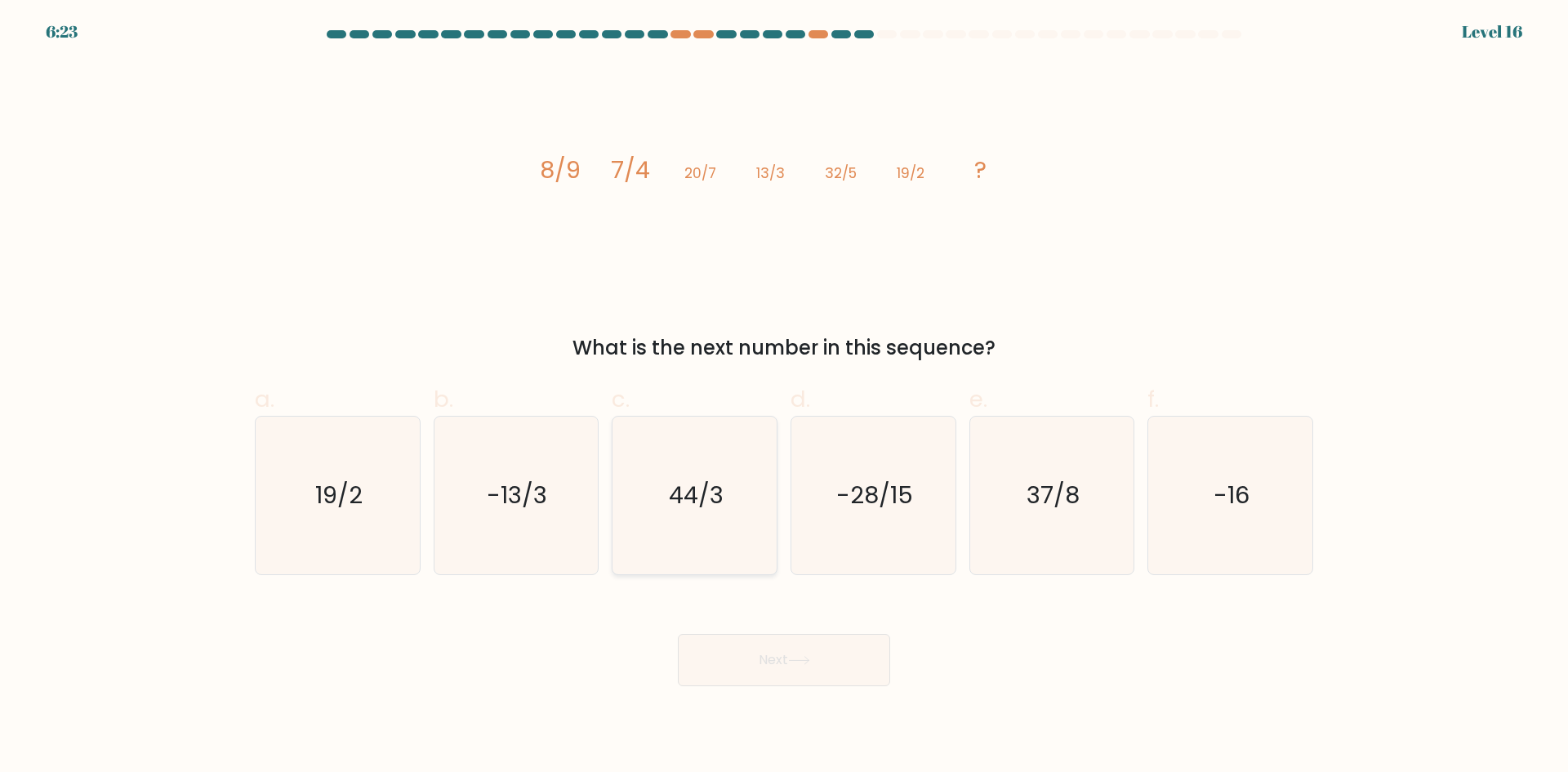
click at [692, 471] on icon "44/3" at bounding box center [694, 496] width 158 height 158
click at [784, 397] on input "c. 44/3" at bounding box center [784, 391] width 1 height 11
radio input "true"
click at [791, 658] on button "Next" at bounding box center [783, 659] width 212 height 52
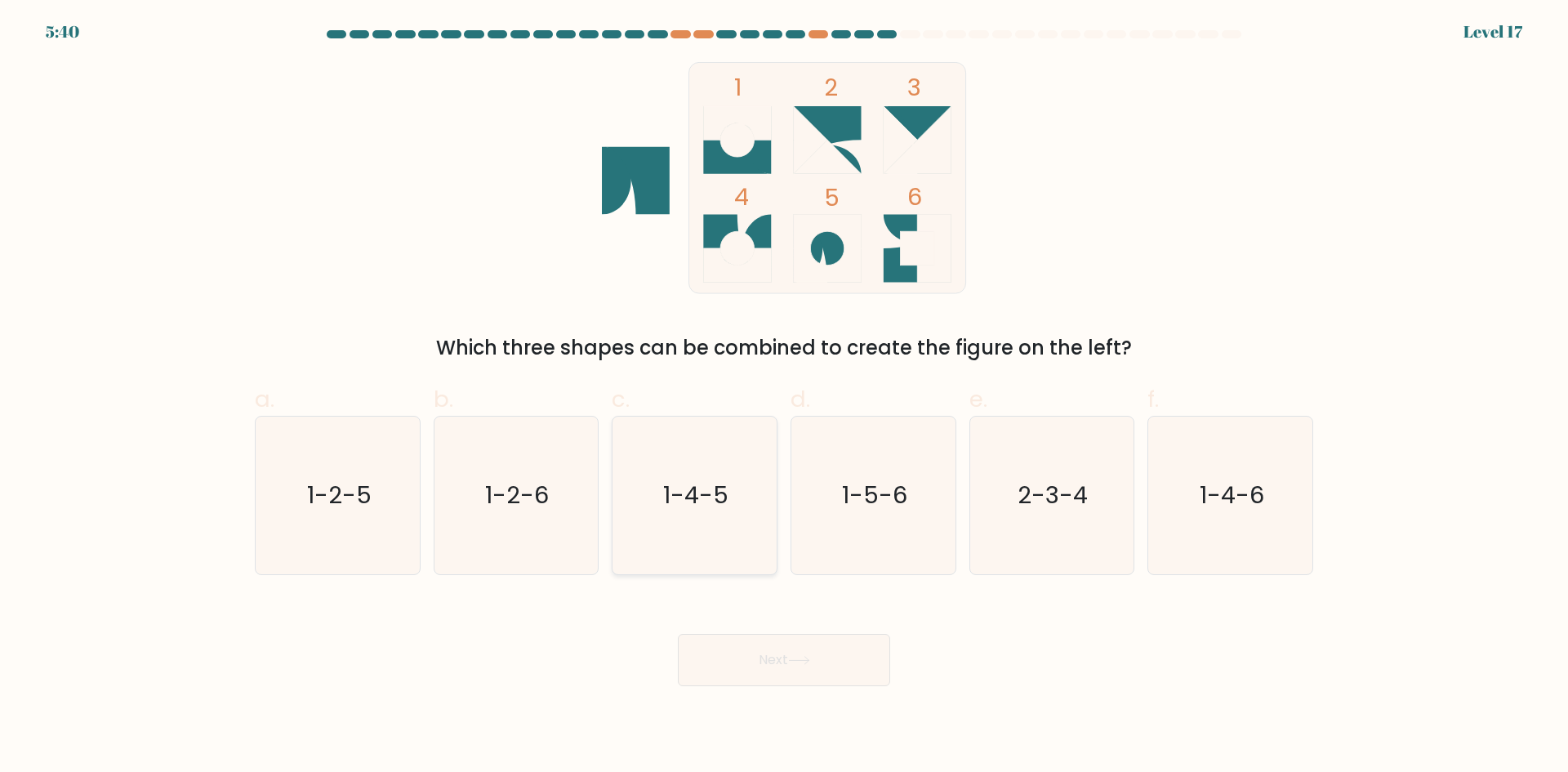
click at [705, 505] on text "1-4-5" at bounding box center [696, 495] width 65 height 33
click at [784, 397] on input "c. 1-4-5" at bounding box center [784, 391] width 1 height 11
radio input "true"
click at [768, 659] on button "Next" at bounding box center [783, 659] width 212 height 52
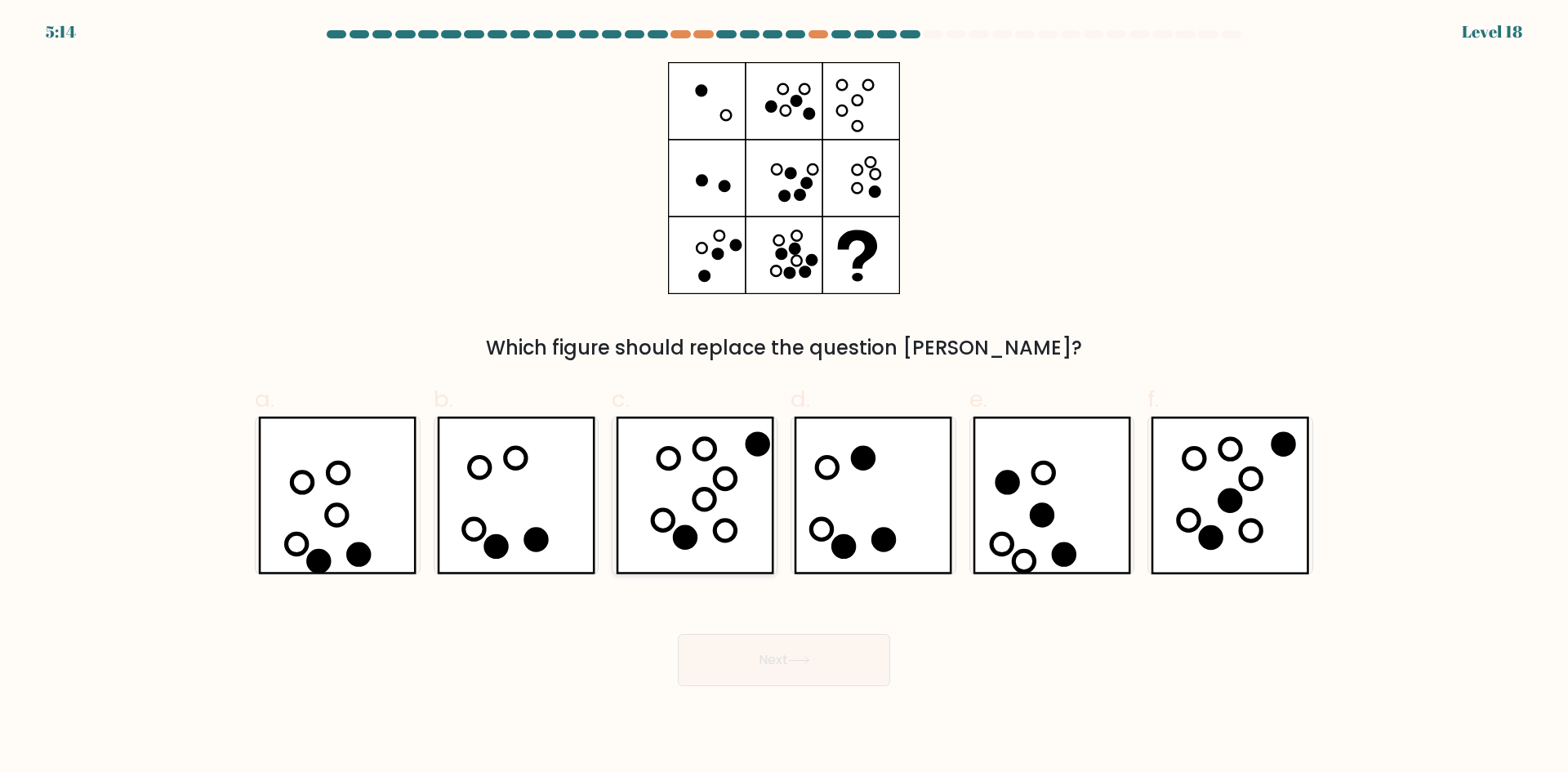
click at [735, 474] on icon at bounding box center [724, 478] width 20 height 20
click at [784, 397] on input "c." at bounding box center [784, 391] width 1 height 11
radio input "true"
click at [804, 644] on button "Next" at bounding box center [783, 659] width 212 height 52
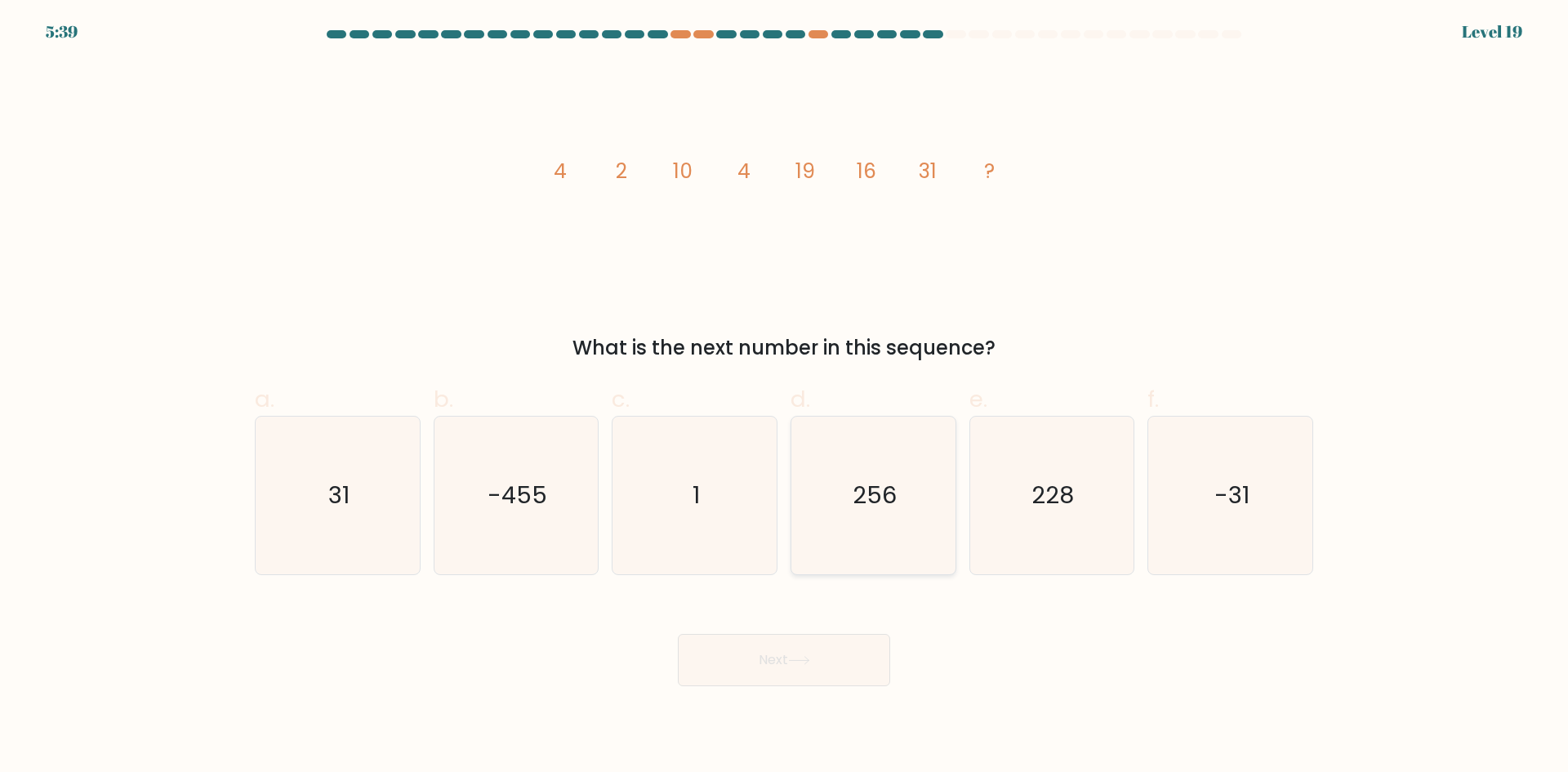
click at [860, 526] on icon "256" at bounding box center [874, 496] width 158 height 158
click at [785, 397] on input "d. 256" at bounding box center [784, 391] width 1 height 11
radio input "true"
click at [784, 657] on button "Next" at bounding box center [783, 659] width 212 height 52
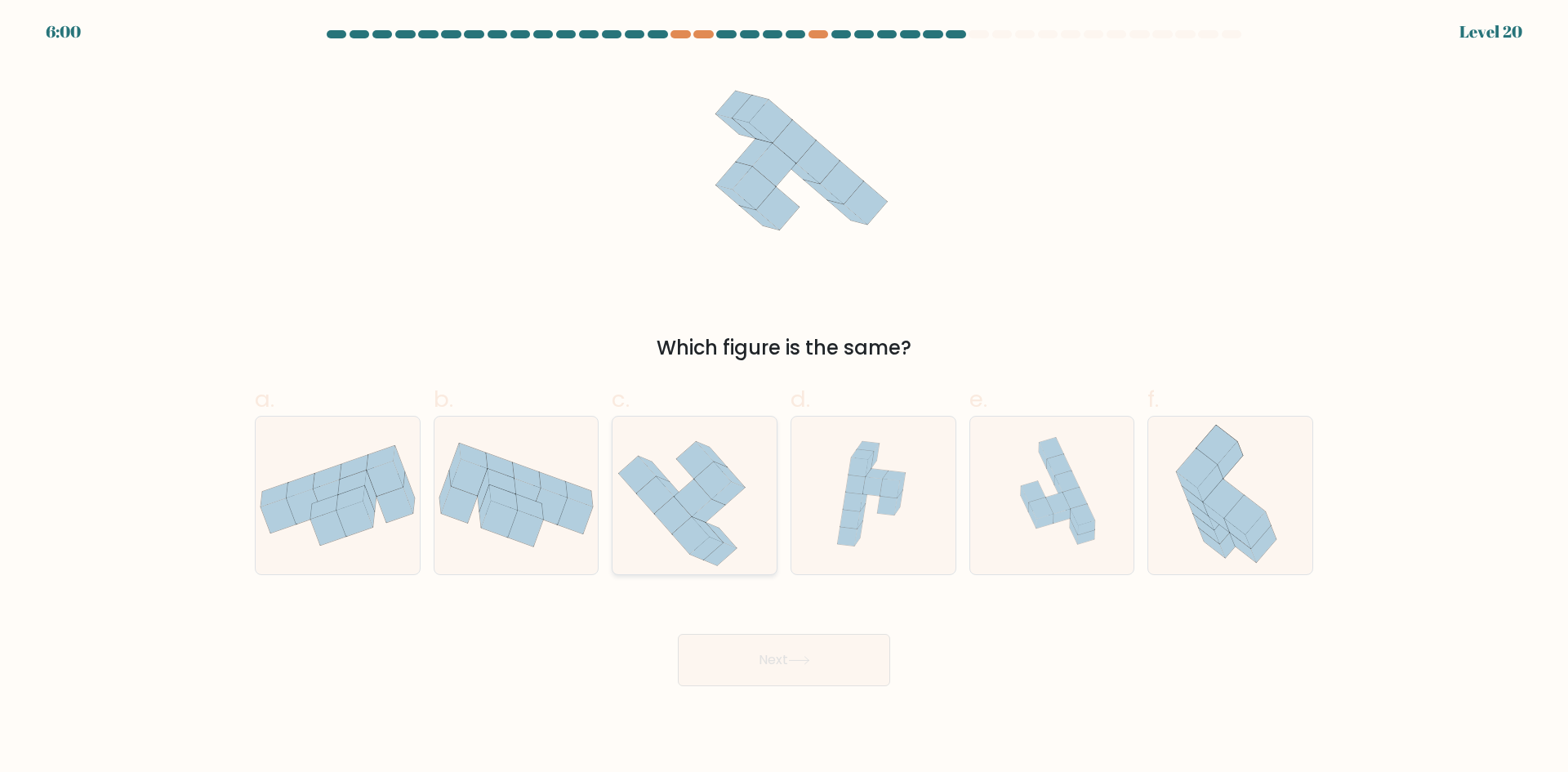
click at [724, 492] on icon at bounding box center [727, 493] width 33 height 23
click at [784, 397] on input "c." at bounding box center [784, 391] width 1 height 11
radio input "true"
click at [858, 677] on button "Next" at bounding box center [783, 659] width 212 height 52
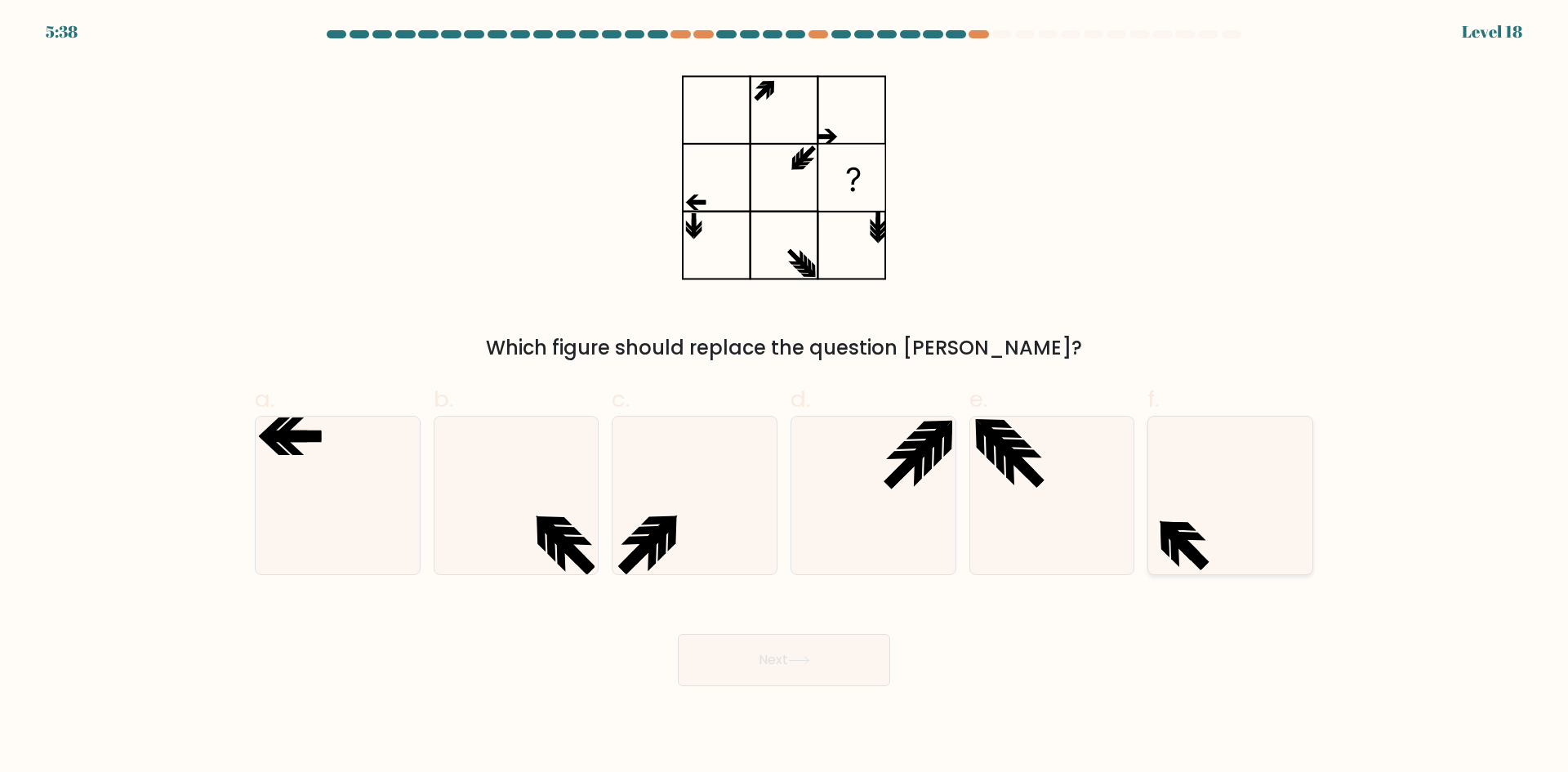
click at [1237, 531] on icon at bounding box center [1230, 496] width 158 height 158
click at [785, 397] on input "f." at bounding box center [784, 391] width 1 height 11
radio input "true"
click at [766, 646] on button "Next" at bounding box center [783, 659] width 212 height 52
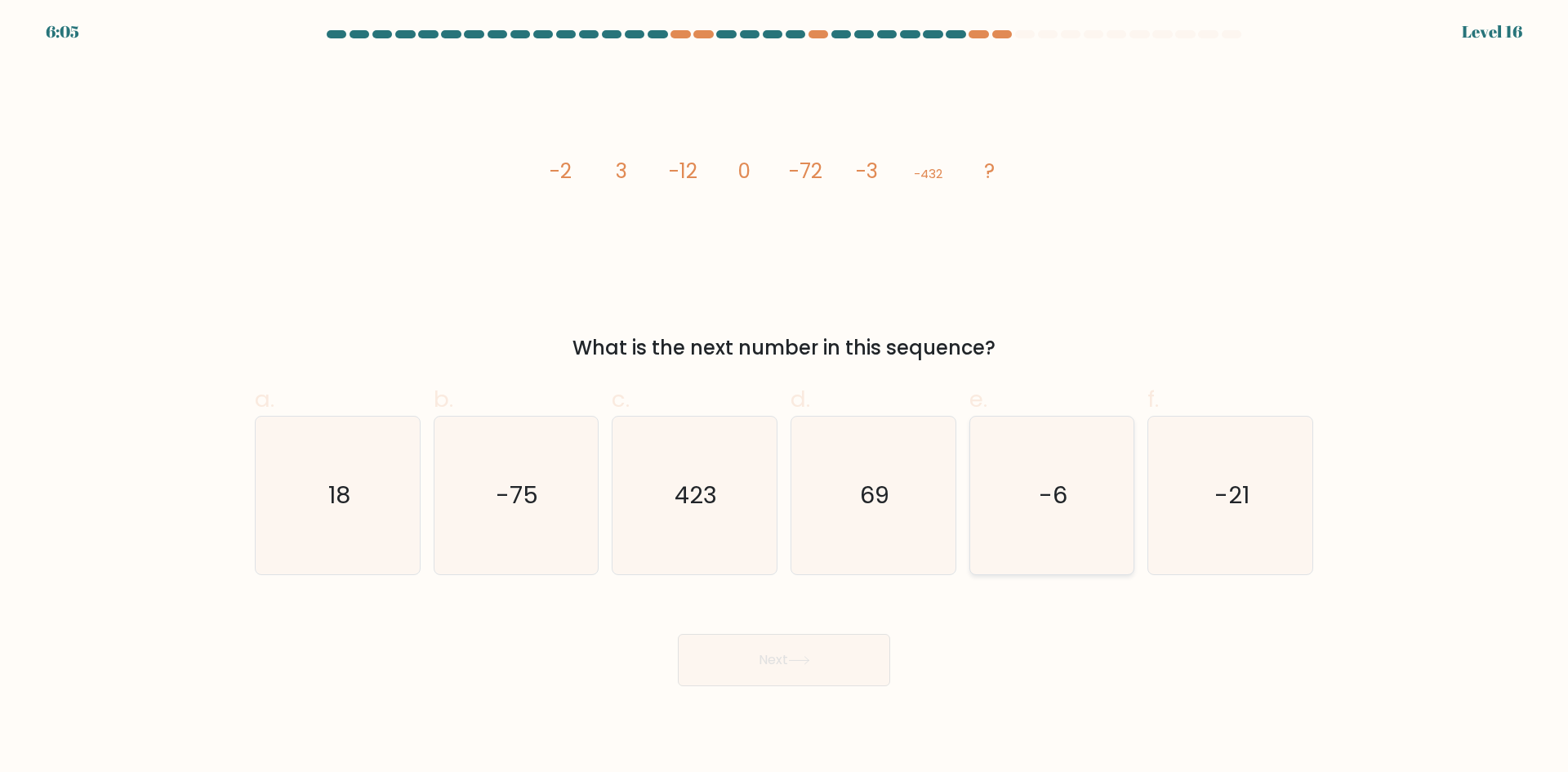
click at [1009, 522] on icon "-6" at bounding box center [1051, 496] width 158 height 158
click at [785, 397] on input "e. -6" at bounding box center [784, 391] width 1 height 11
radio input "true"
click at [826, 646] on button "Next" at bounding box center [783, 659] width 212 height 52
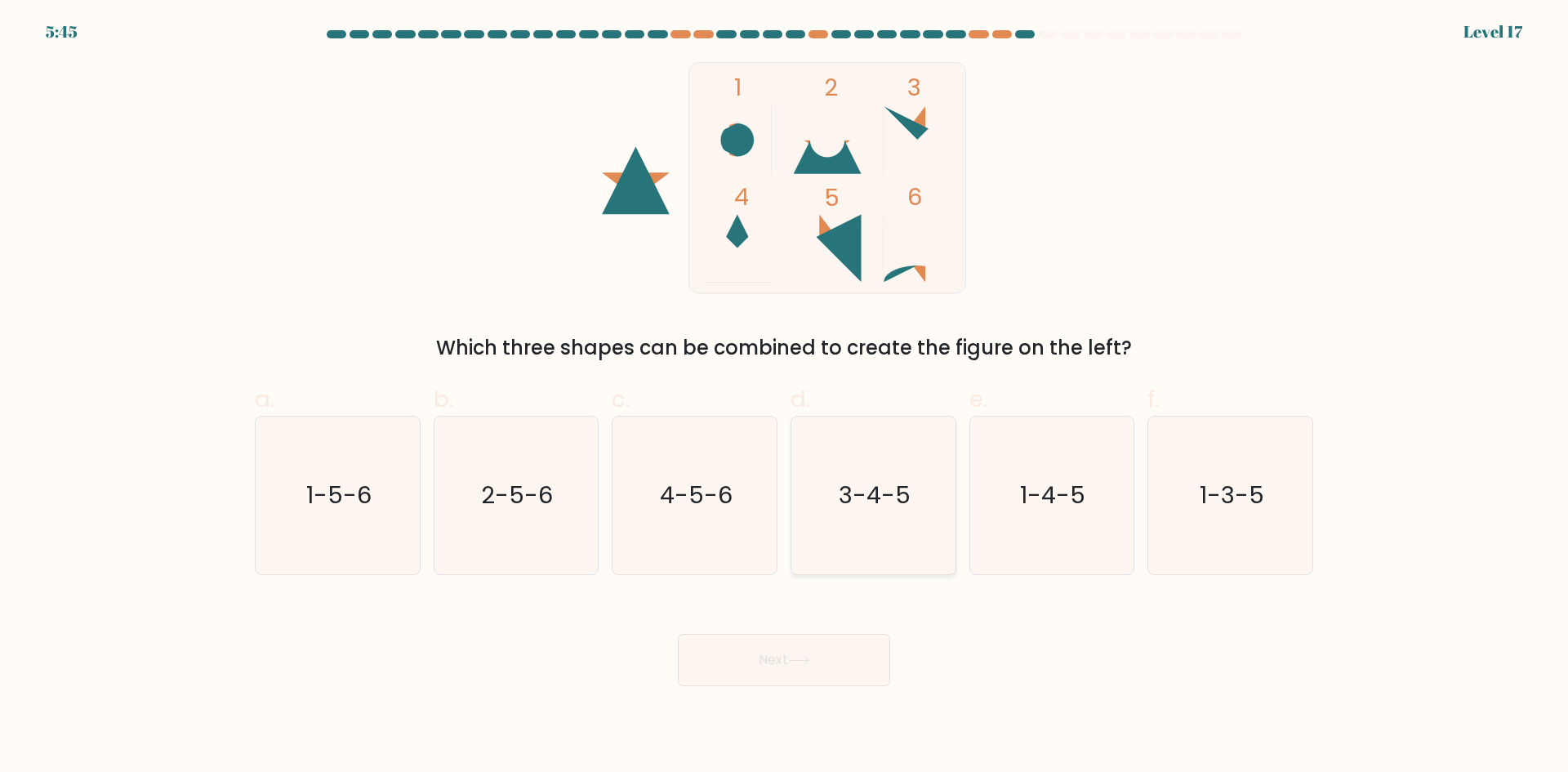
click at [885, 454] on icon "3-4-5" at bounding box center [874, 496] width 158 height 158
click at [785, 397] on input "d. 3-4-5" at bounding box center [784, 391] width 1 height 11
radio input "true"
click at [770, 660] on button "Next" at bounding box center [783, 659] width 212 height 52
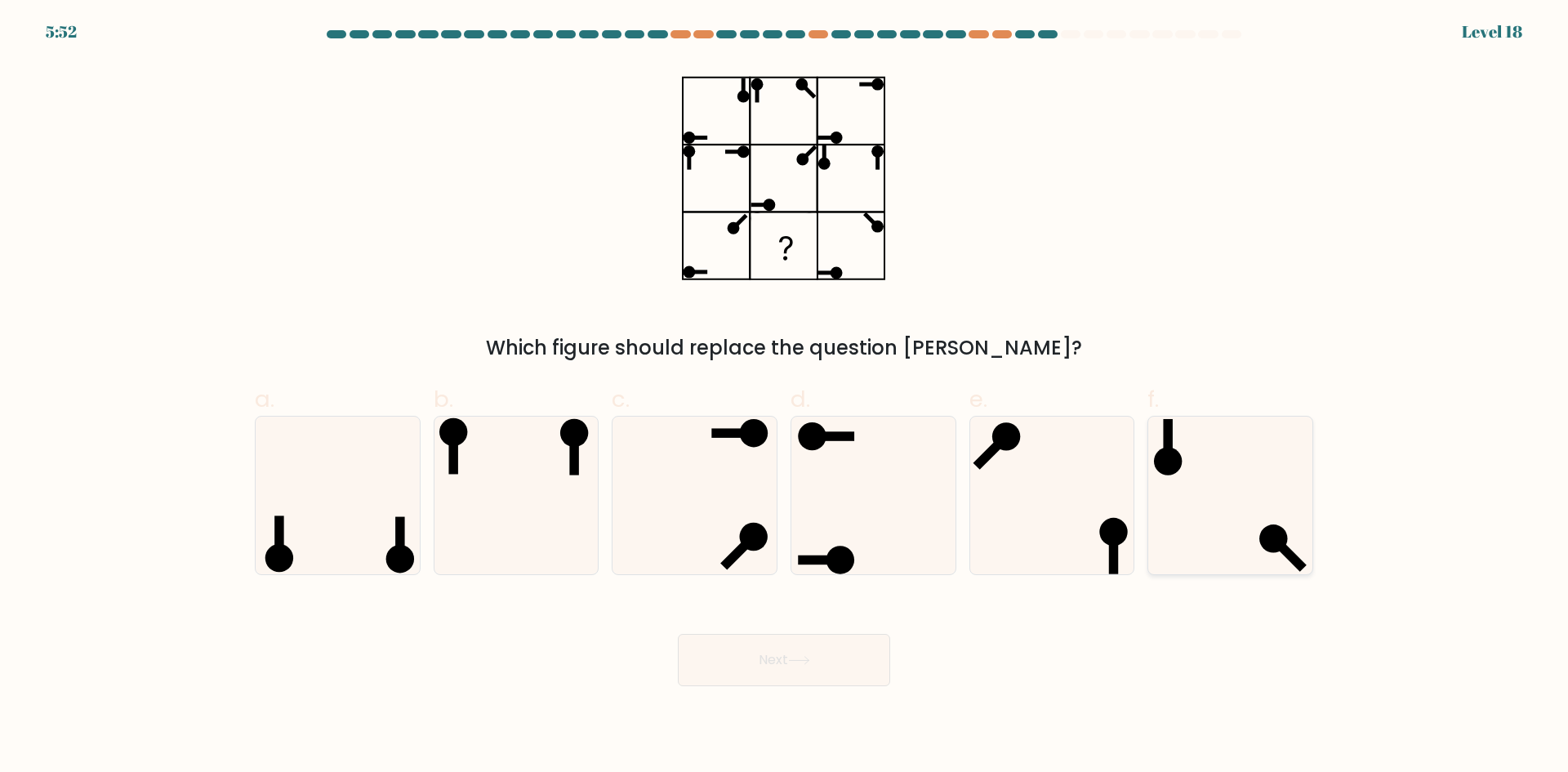
click at [1203, 525] on icon at bounding box center [1230, 496] width 158 height 158
click at [785, 397] on input "f." at bounding box center [784, 391] width 1 height 11
radio input "true"
click at [799, 659] on icon at bounding box center [799, 659] width 22 height 9
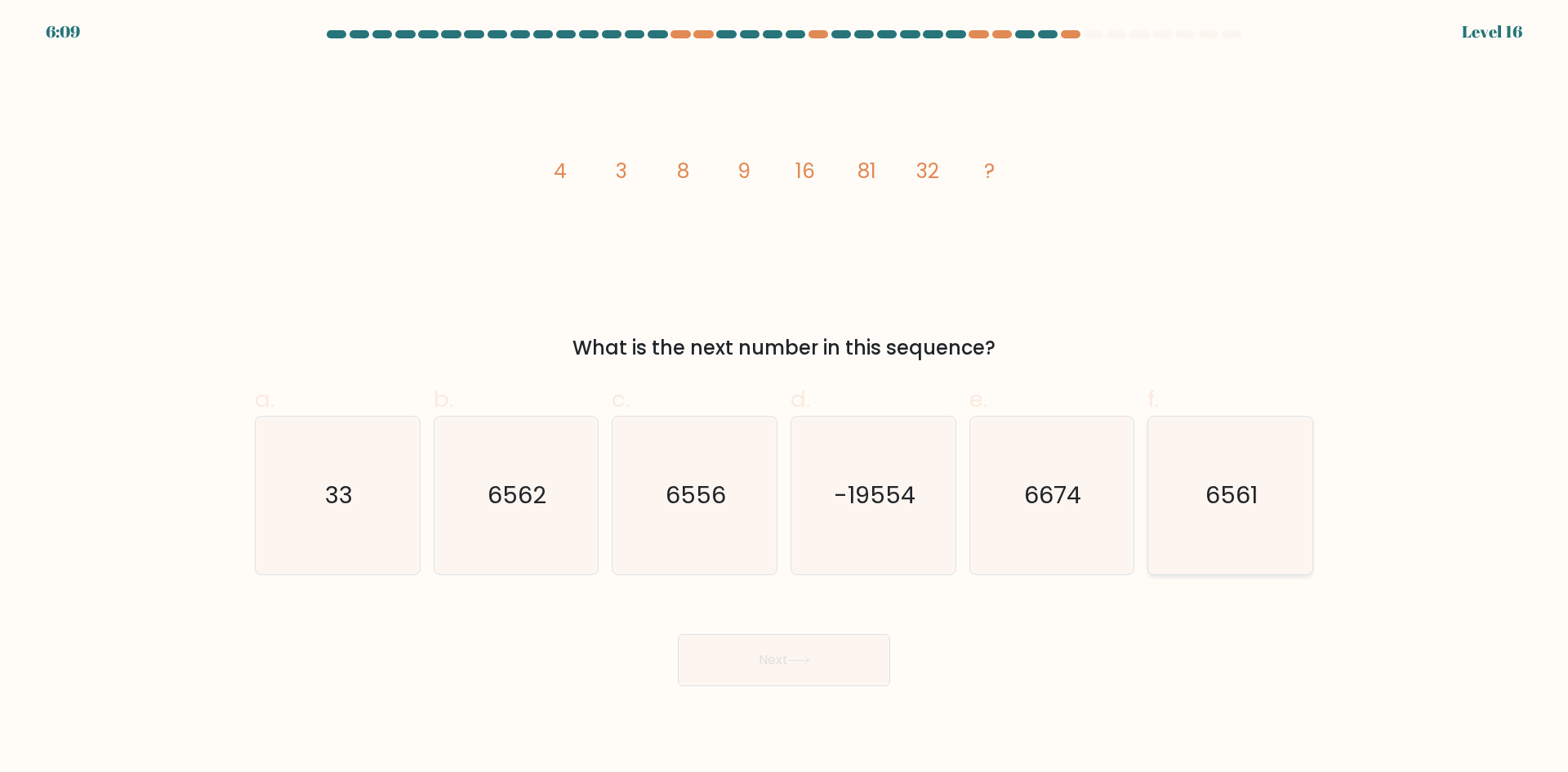
click at [1290, 525] on icon "6561" at bounding box center [1230, 496] width 158 height 158
click at [785, 397] on input "f. 6561" at bounding box center [784, 391] width 1 height 11
radio input "true"
click at [827, 645] on button "Next" at bounding box center [783, 659] width 212 height 52
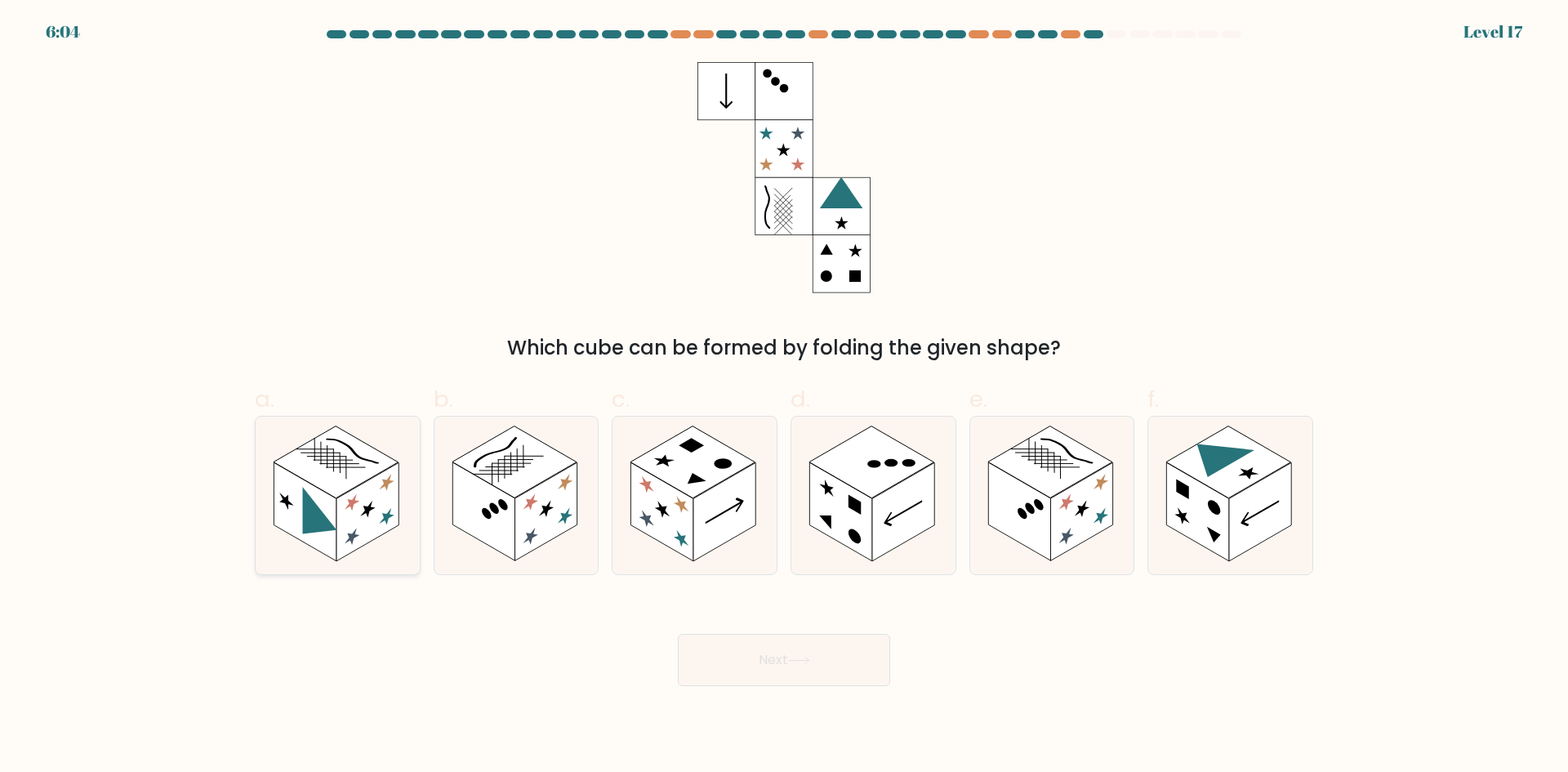
click at [322, 451] on rect at bounding box center [335, 462] width 125 height 72
click at [784, 397] on input "a." at bounding box center [784, 391] width 1 height 11
radio input "true"
click at [782, 658] on button "Next" at bounding box center [783, 659] width 212 height 52
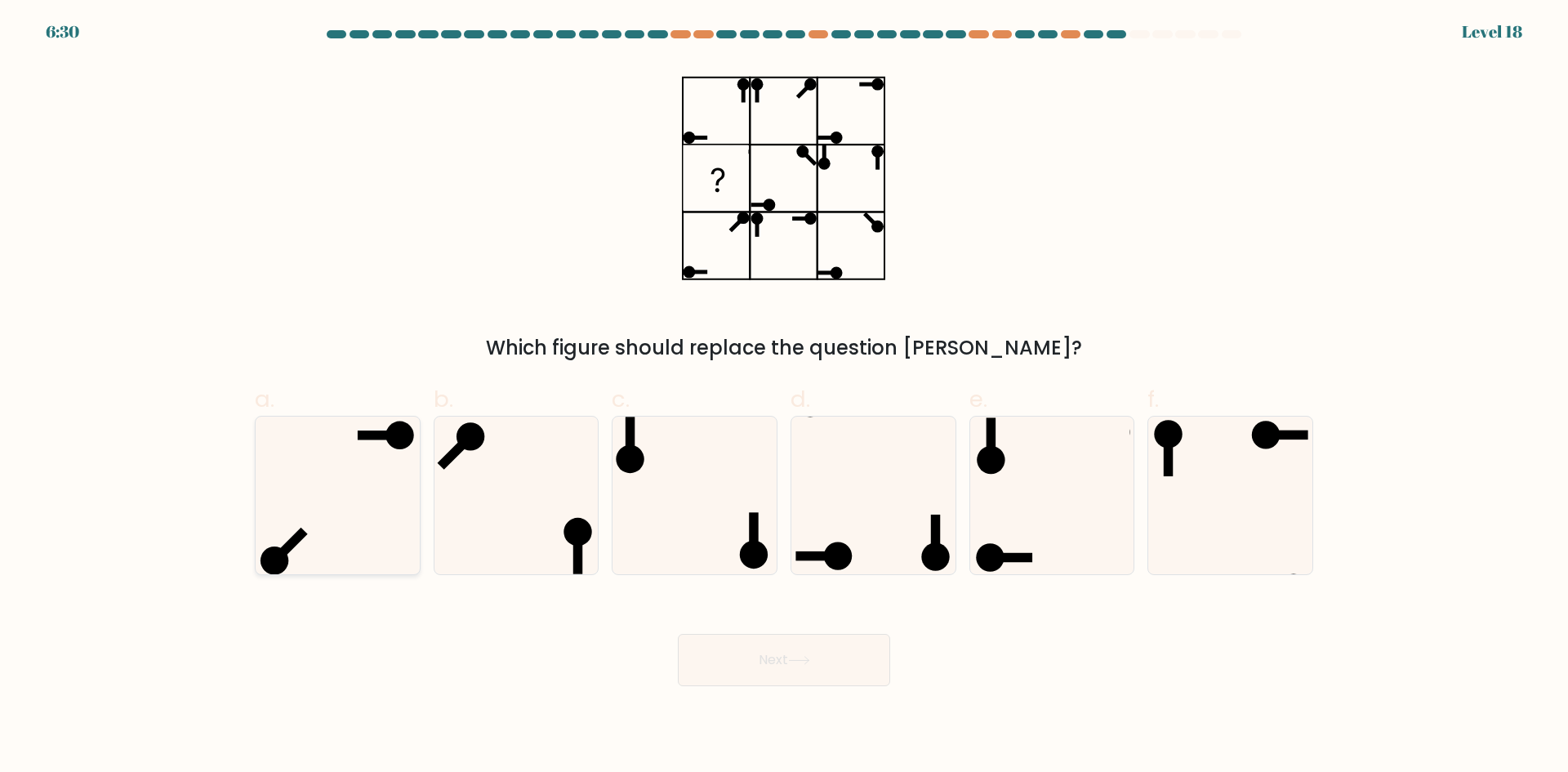
click at [349, 490] on icon at bounding box center [338, 496] width 158 height 158
click at [784, 397] on input "a." at bounding box center [784, 391] width 1 height 11
radio input "true"
click at [777, 655] on button "Next" at bounding box center [783, 659] width 212 height 52
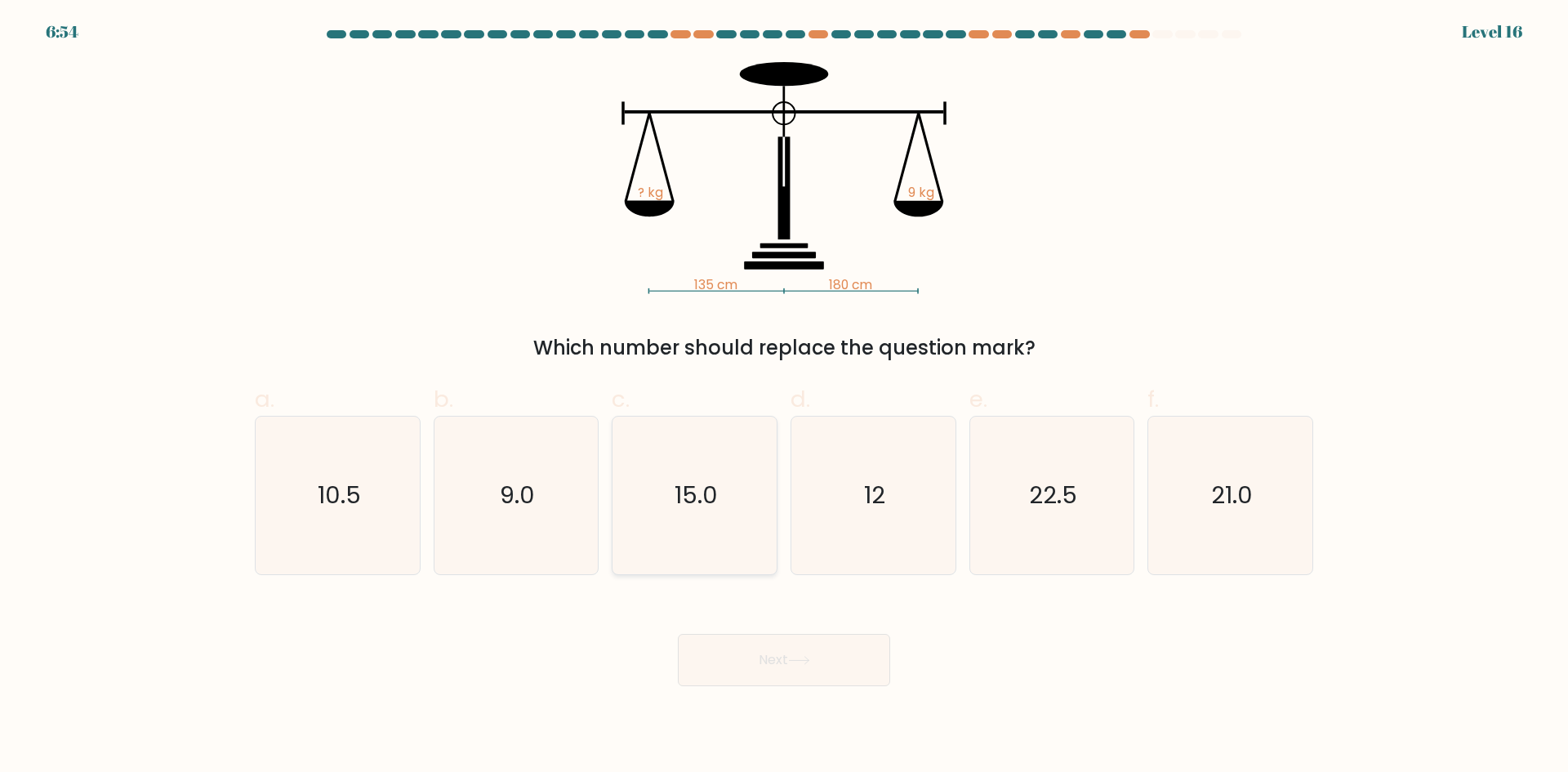
click at [681, 515] on icon "15.0" at bounding box center [694, 496] width 158 height 158
click at [784, 397] on input "c. 15.0" at bounding box center [784, 391] width 1 height 11
radio input "true"
click at [798, 663] on icon at bounding box center [799, 659] width 22 height 9
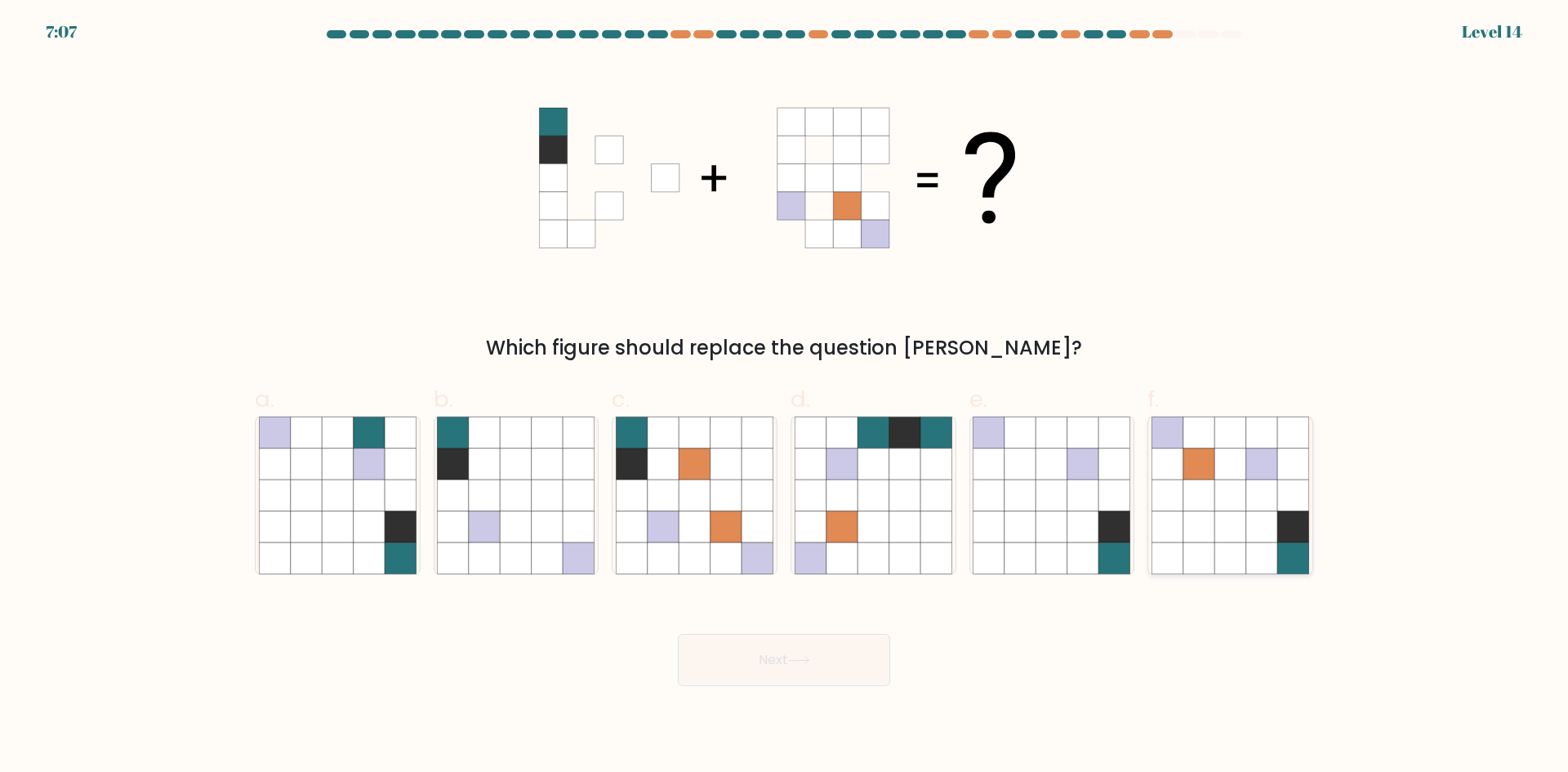
click at [1196, 518] on icon at bounding box center [1198, 526] width 31 height 31
click at [785, 397] on input "f." at bounding box center [784, 391] width 1 height 11
radio input "true"
click at [791, 652] on button "Next" at bounding box center [783, 659] width 212 height 52
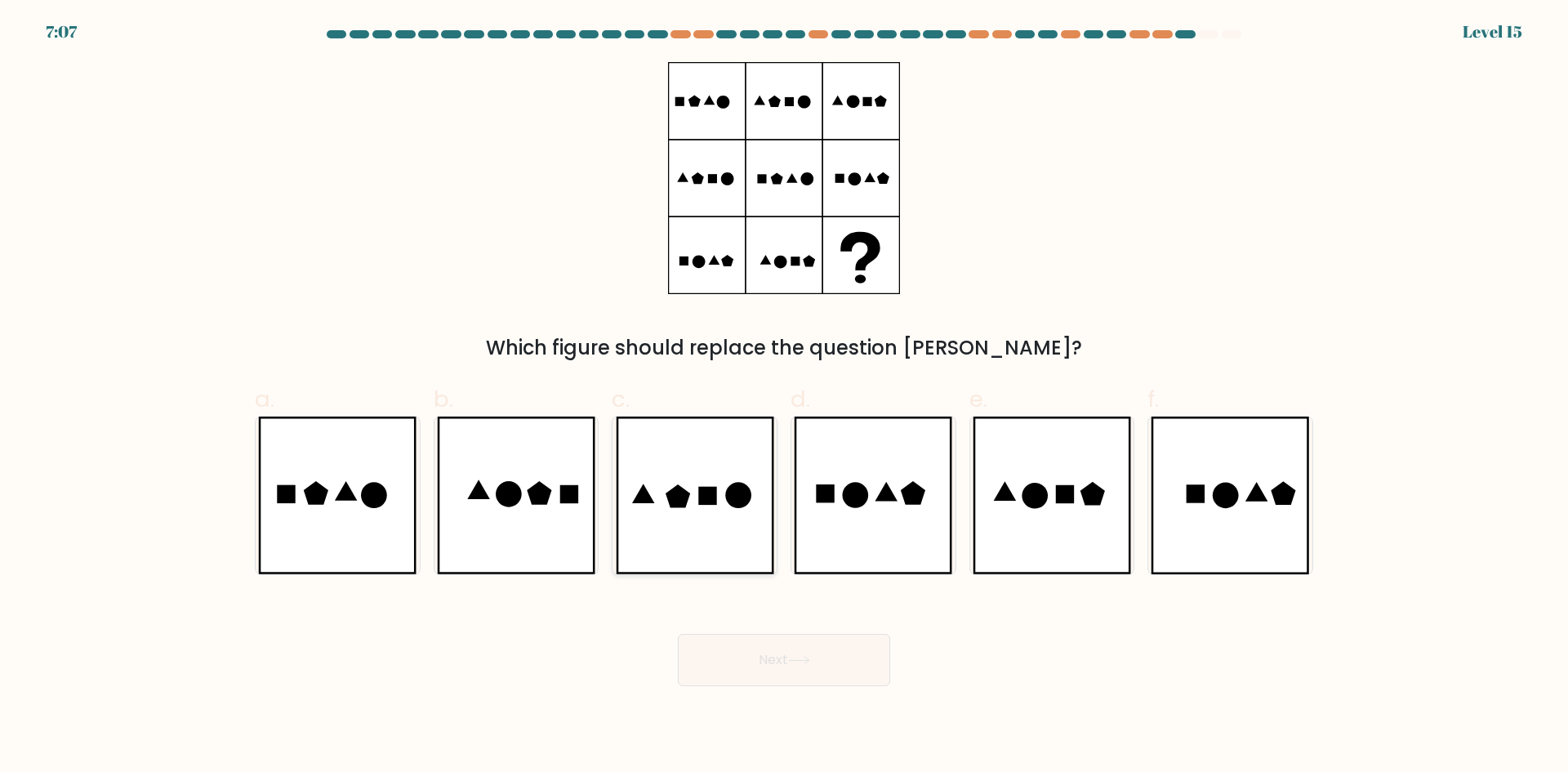
click at [727, 461] on icon at bounding box center [694, 496] width 159 height 158
click at [784, 397] on input "c." at bounding box center [784, 391] width 1 height 11
radio input "true"
click at [777, 662] on button "Next" at bounding box center [783, 659] width 212 height 52
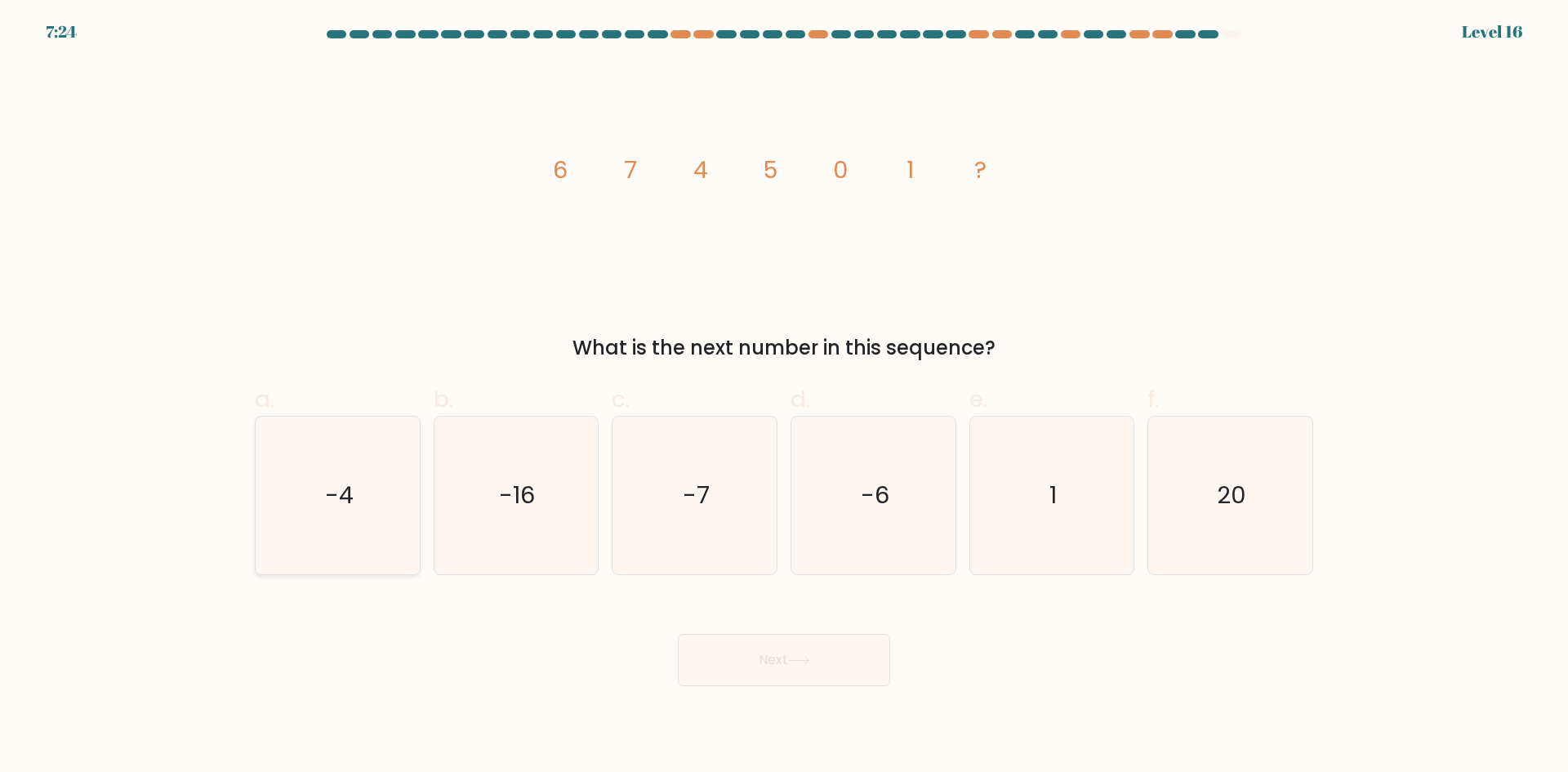
click at [355, 460] on icon "-4" at bounding box center [338, 496] width 158 height 158
click at [784, 397] on input "a. -4" at bounding box center [784, 391] width 1 height 11
radio input "true"
click at [783, 646] on button "Next" at bounding box center [783, 659] width 212 height 52
